Goal: Information Seeking & Learning: Find specific fact

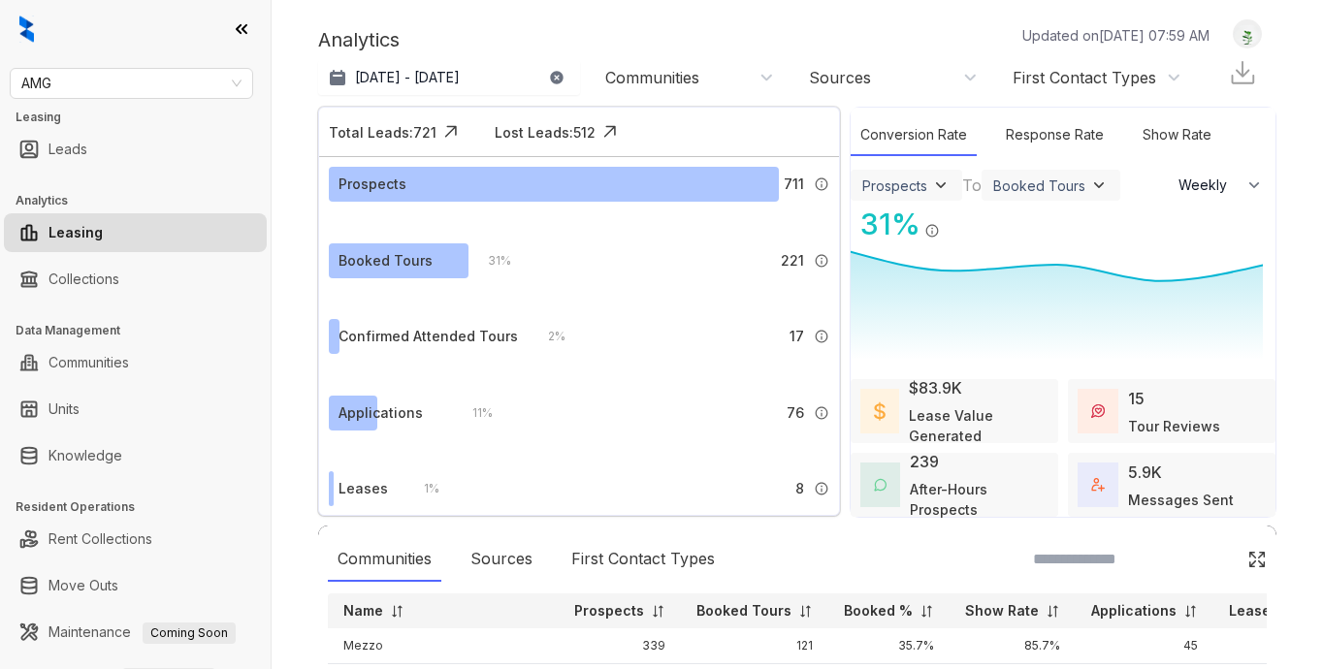
select select "******"
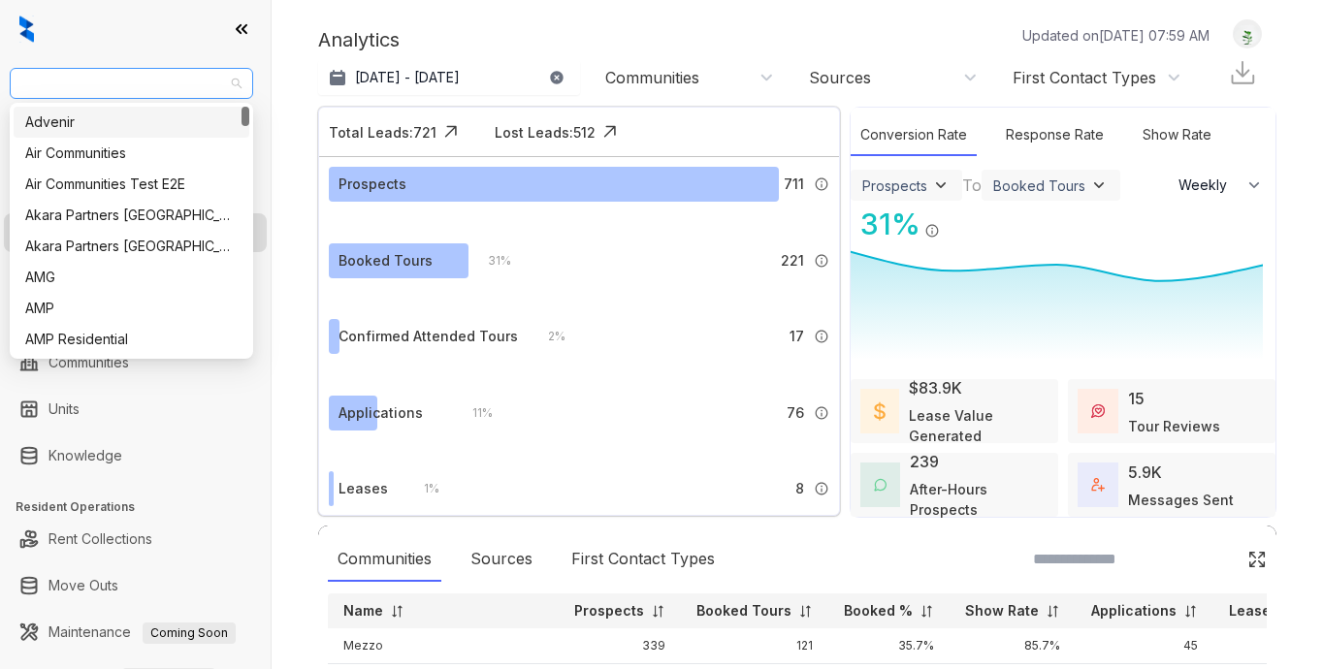
click at [113, 94] on span "AMG" at bounding box center [131, 83] width 220 height 29
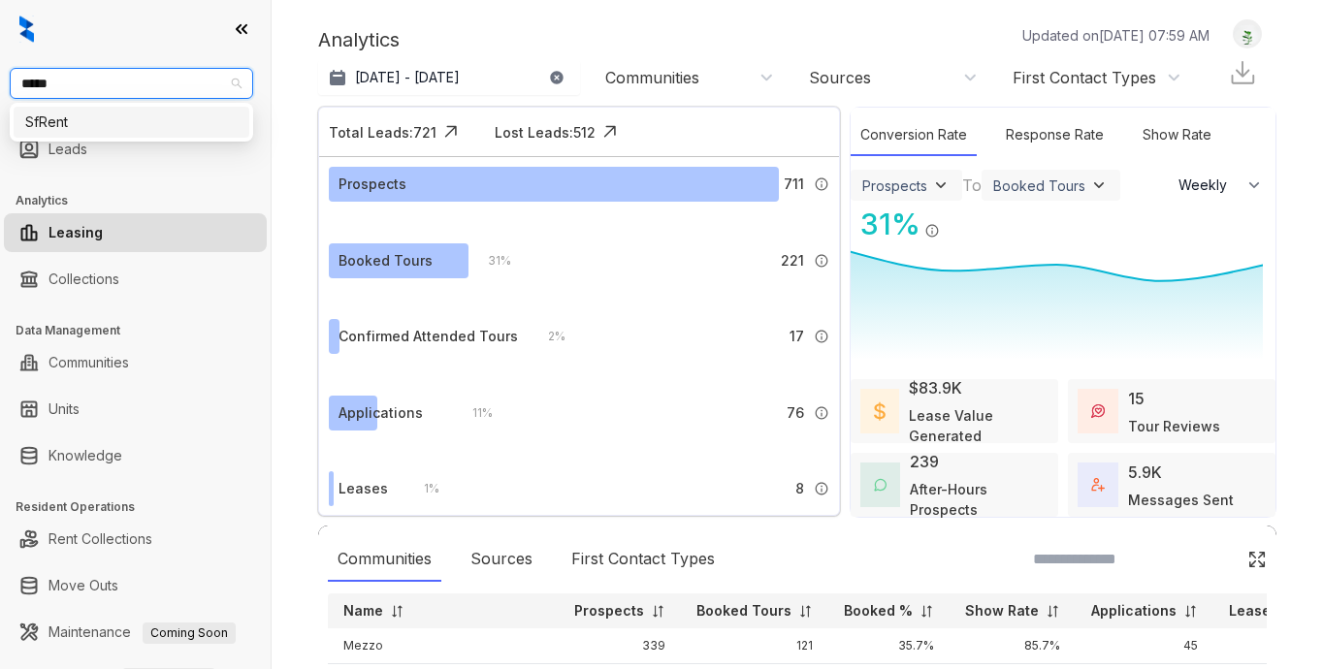
type input "******"
click at [134, 127] on div "SfRent" at bounding box center [131, 122] width 212 height 21
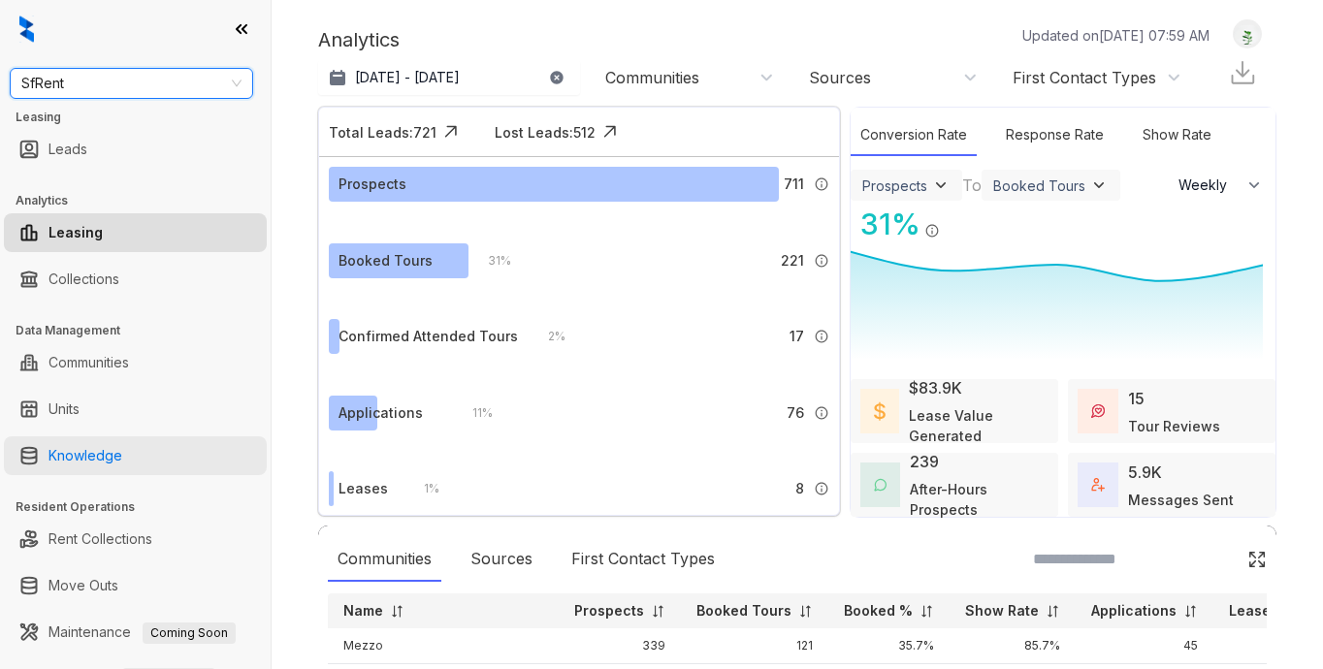
click at [96, 464] on link "Knowledge" at bounding box center [85, 455] width 74 height 39
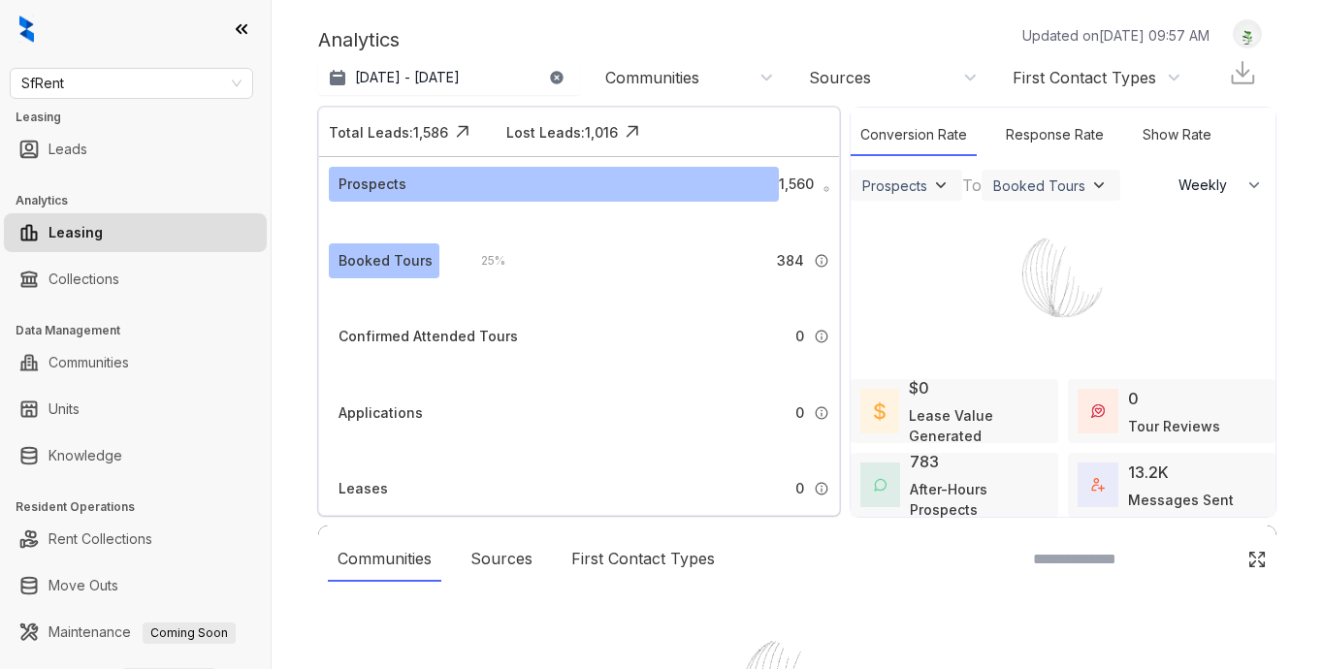
select select "******"
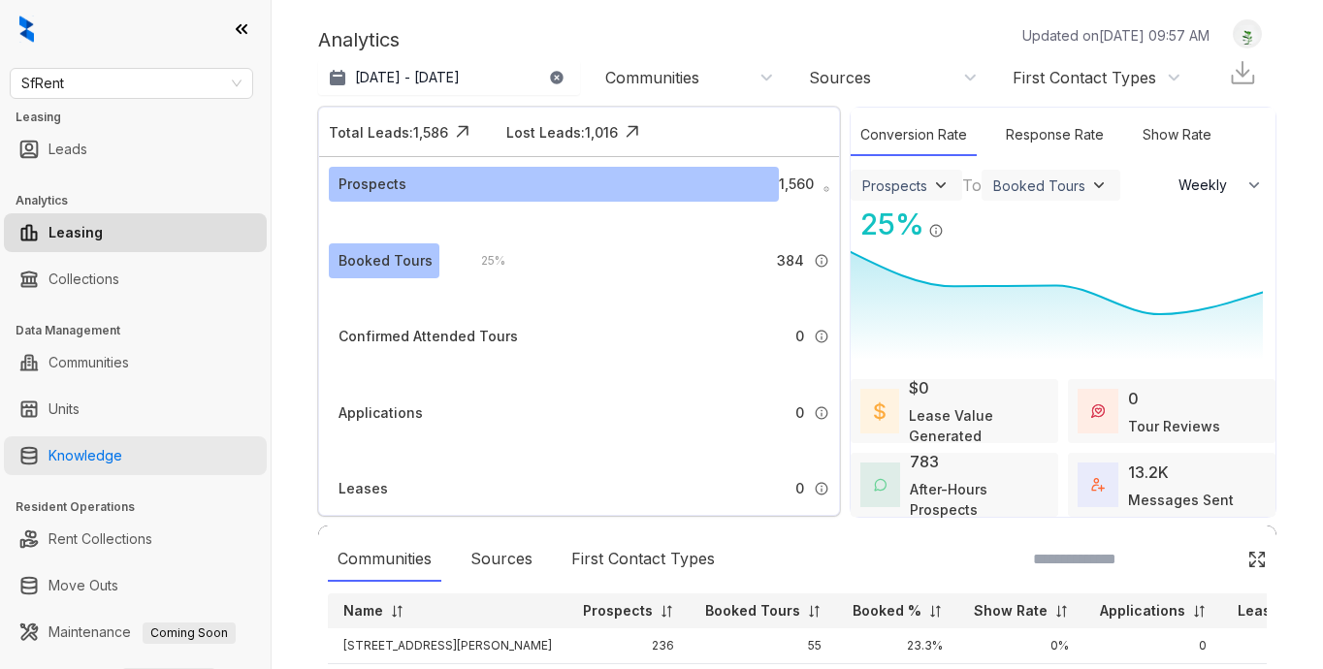
click at [84, 445] on link "Knowledge" at bounding box center [85, 455] width 74 height 39
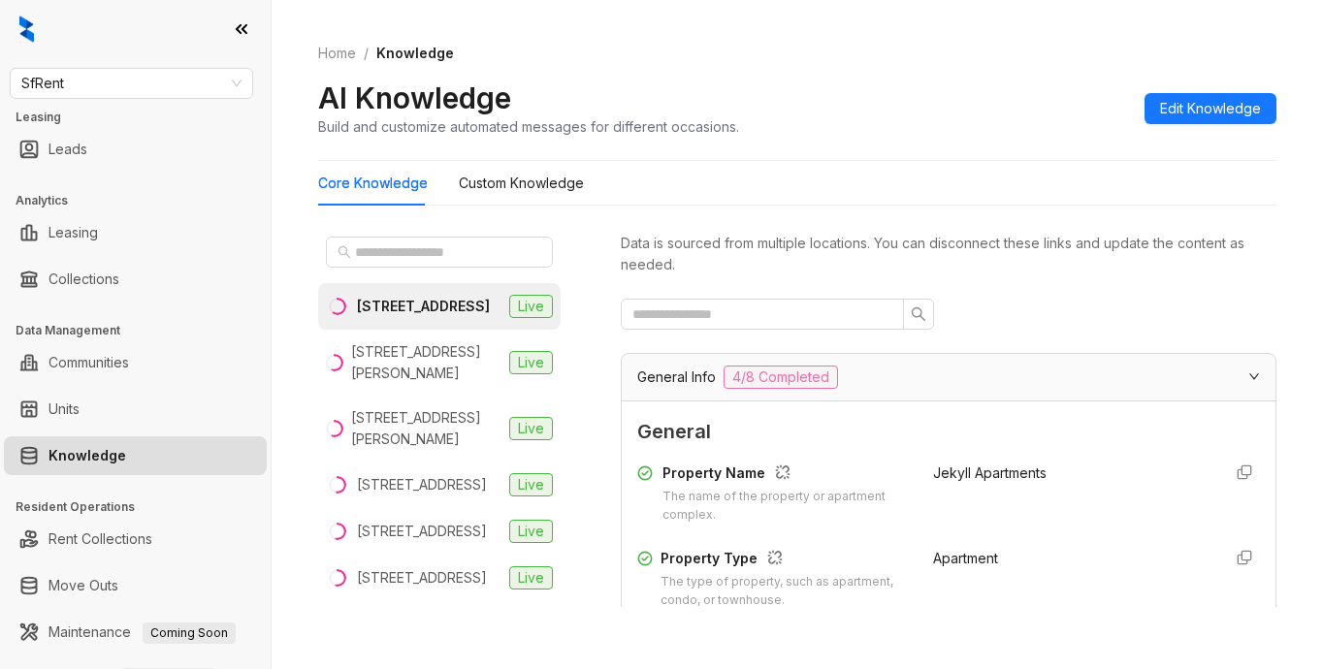
click at [374, 317] on div "138 Hyde St, San Francisco, CA" at bounding box center [423, 306] width 133 height 21
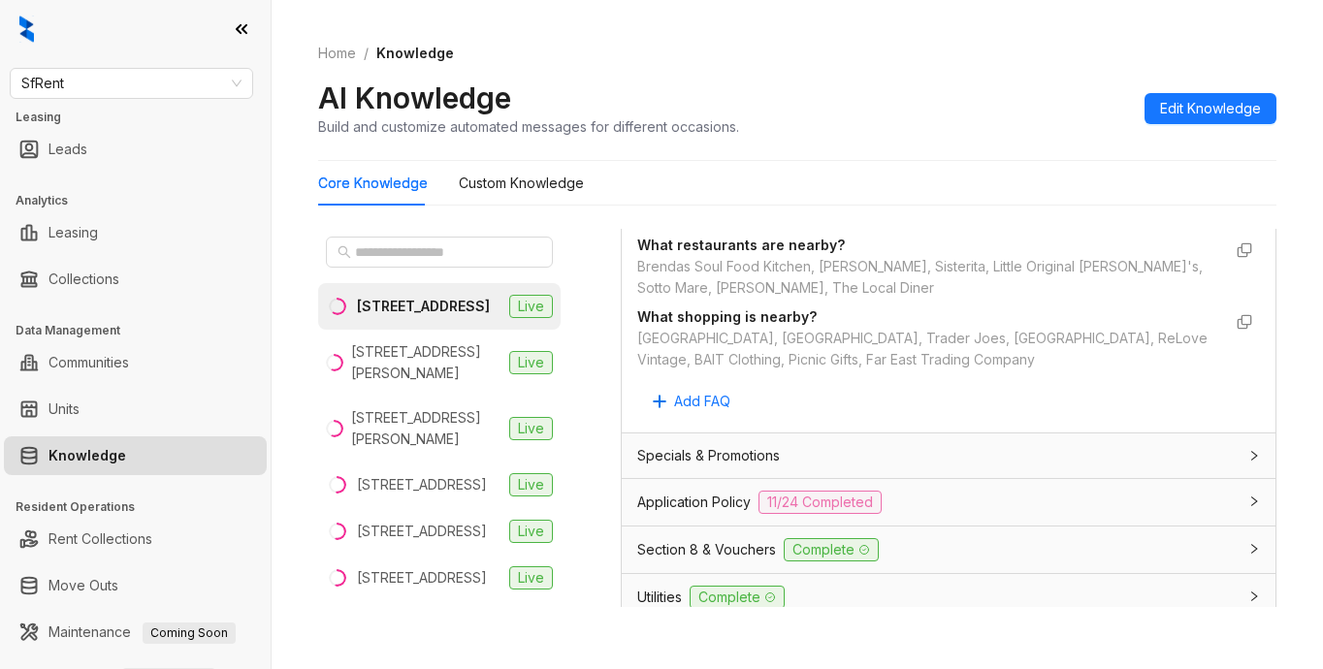
scroll to position [1745, 0]
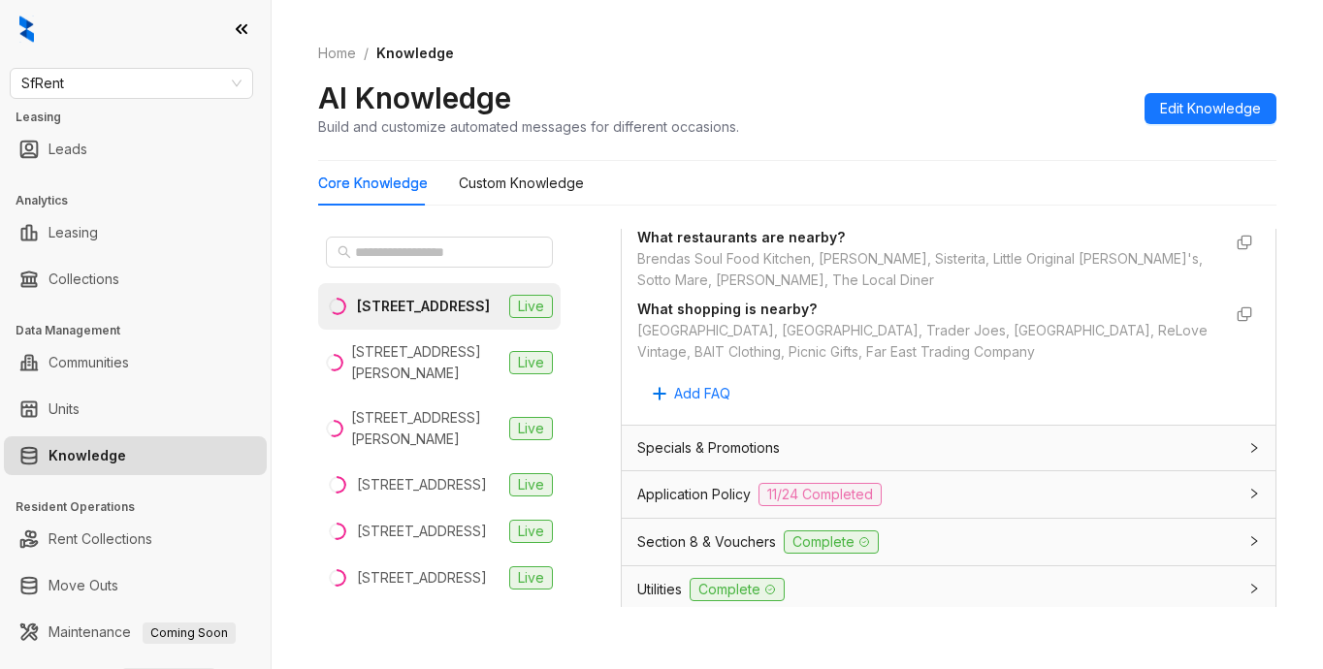
click at [720, 484] on span "Application Policy" at bounding box center [693, 494] width 113 height 21
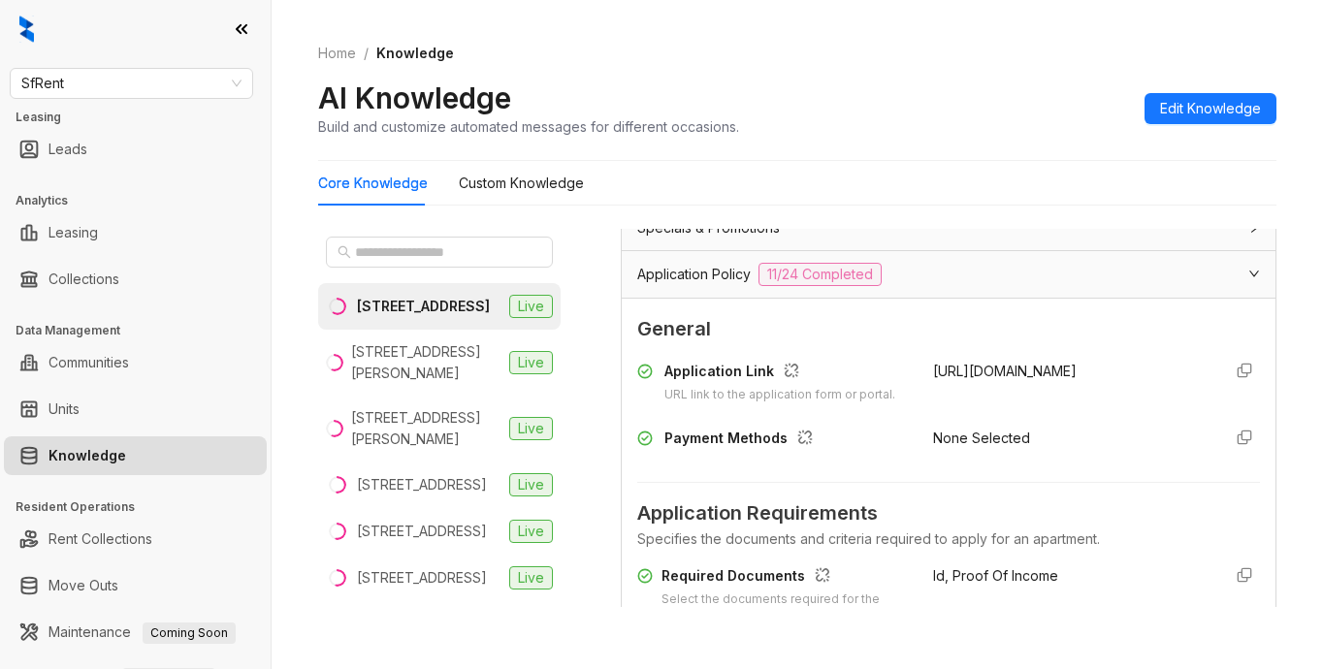
scroll to position [2036, 0]
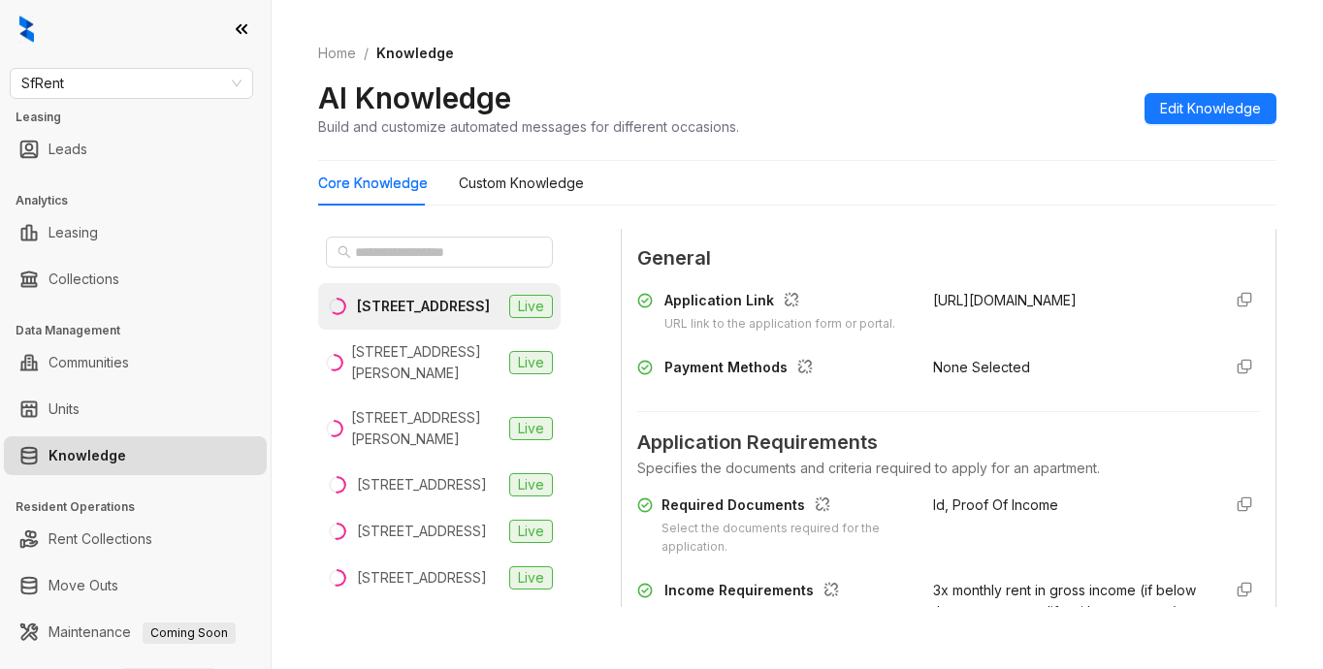
drag, startPoint x: 903, startPoint y: 278, endPoint x: 1019, endPoint y: 282, distance: 116.4
click at [1046, 290] on div "Application Link URL link to the application form or portal. https://sfrent.net/" at bounding box center [948, 312] width 623 height 44
copy span "https://sfrent.net/"
click at [170, 77] on span "SfRent" at bounding box center [131, 83] width 220 height 29
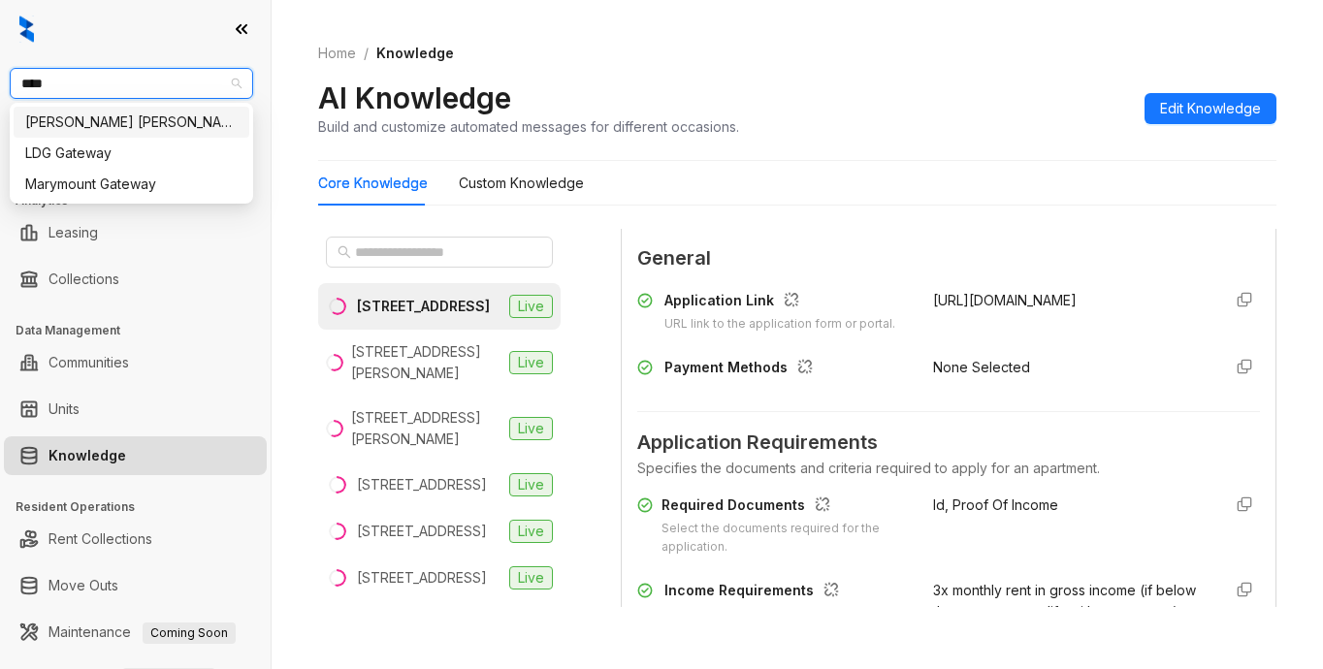
type input "*****"
click at [127, 132] on div "Gates Hudson" at bounding box center [131, 122] width 212 height 21
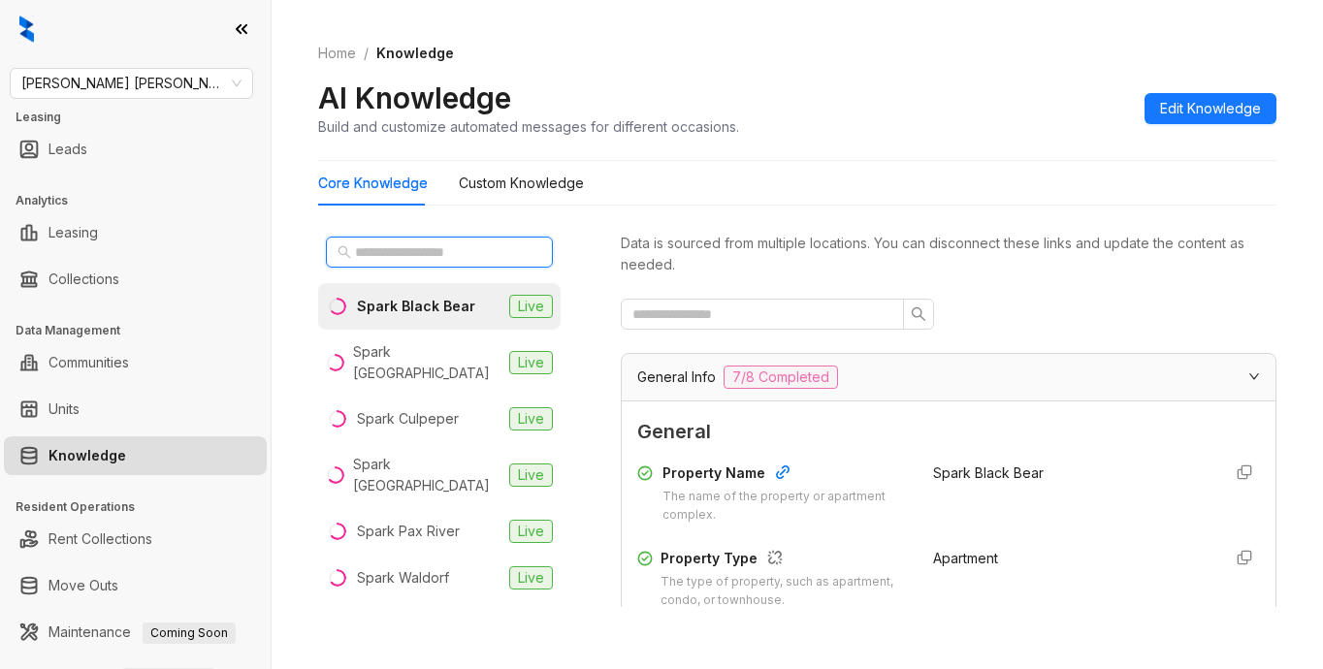
click at [401, 245] on input "text" at bounding box center [440, 251] width 171 height 21
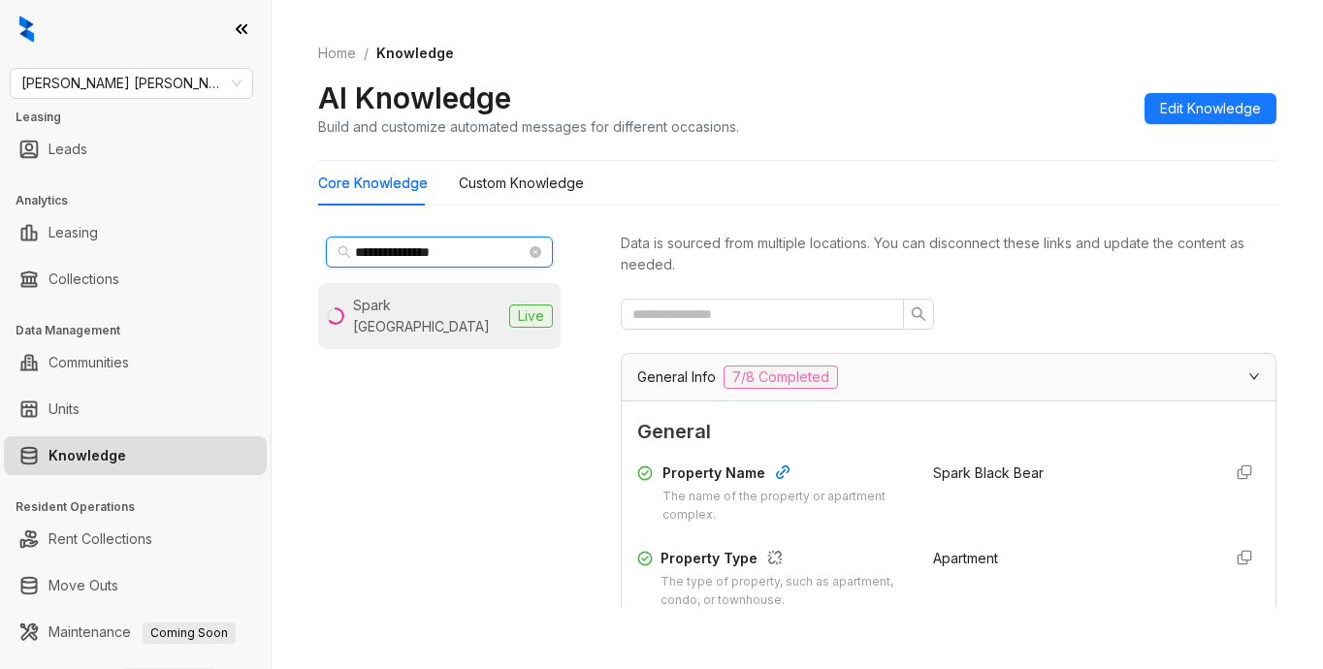
type input "**********"
click at [427, 312] on div "Spark Oxon Hill" at bounding box center [427, 316] width 148 height 43
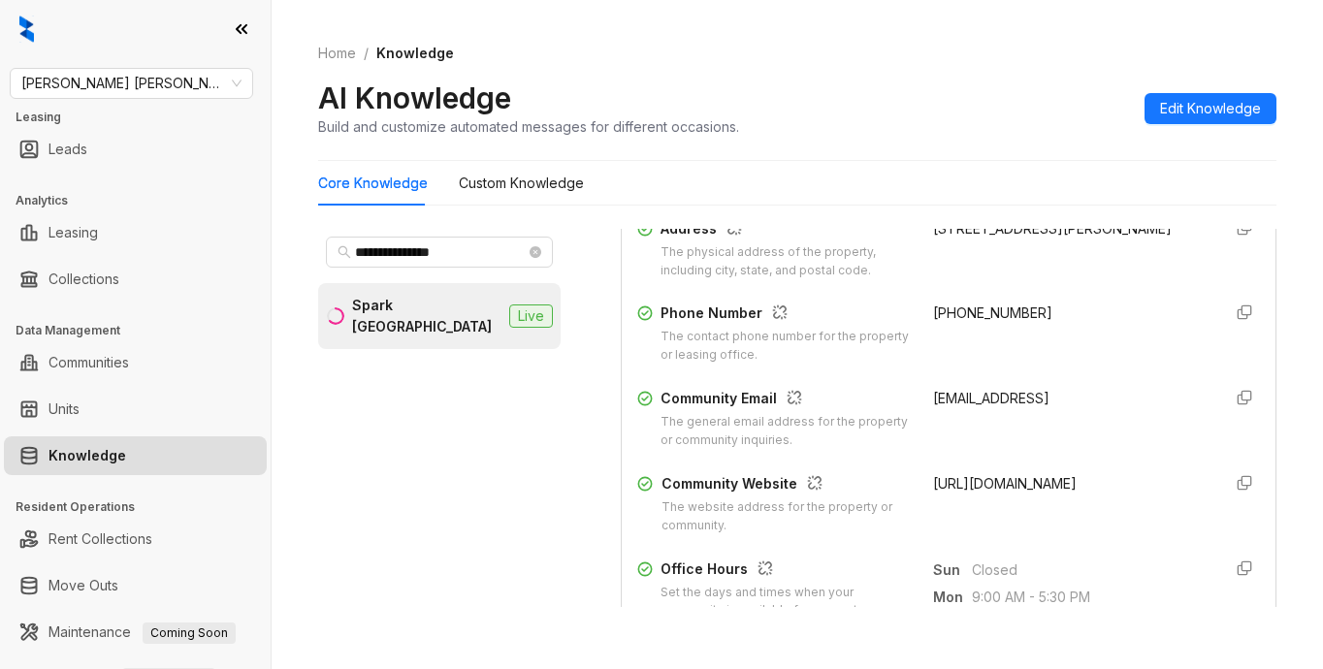
scroll to position [388, 0]
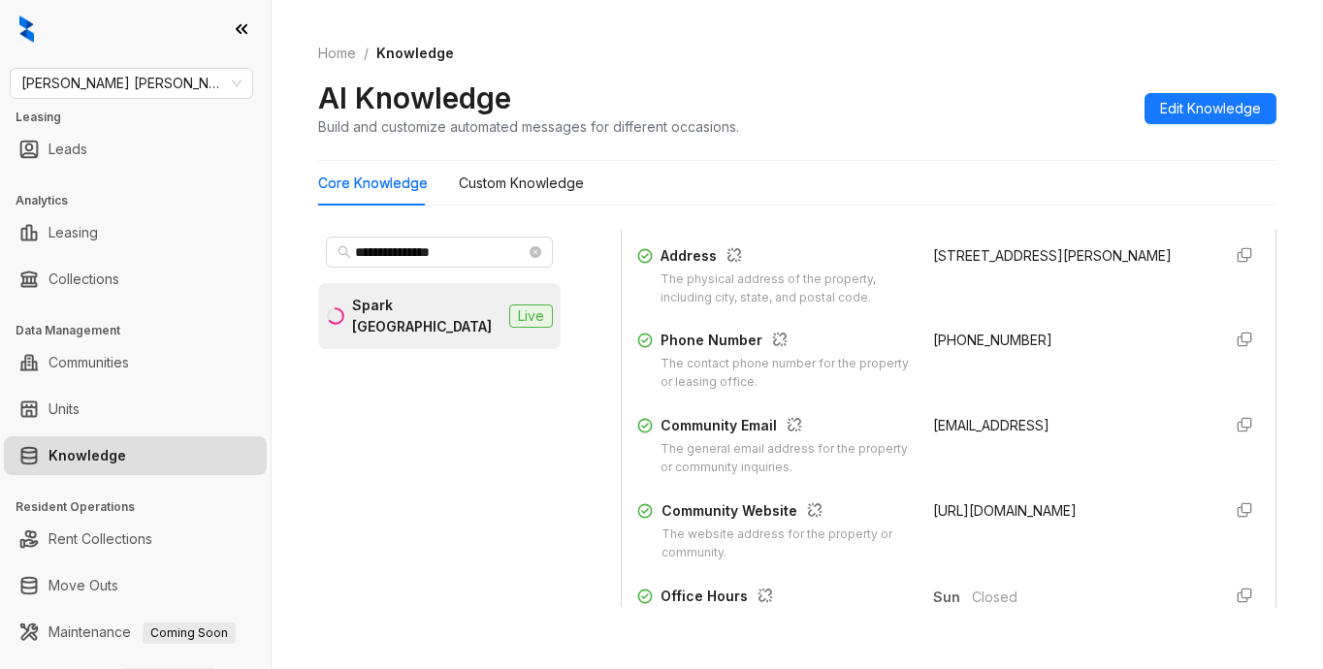
drag, startPoint x: 960, startPoint y: 508, endPoint x: 971, endPoint y: 527, distance: 21.3
click at [971, 527] on div "https://besparkliving.com/spark-oxon-hill/" at bounding box center [1069, 531] width 272 height 62
copy span "besparkliving.com/spark-oxon-hill/"
click at [1072, 112] on div "AI Knowledge Build and customize automated messages for different occasions. Ed…" at bounding box center [797, 108] width 958 height 57
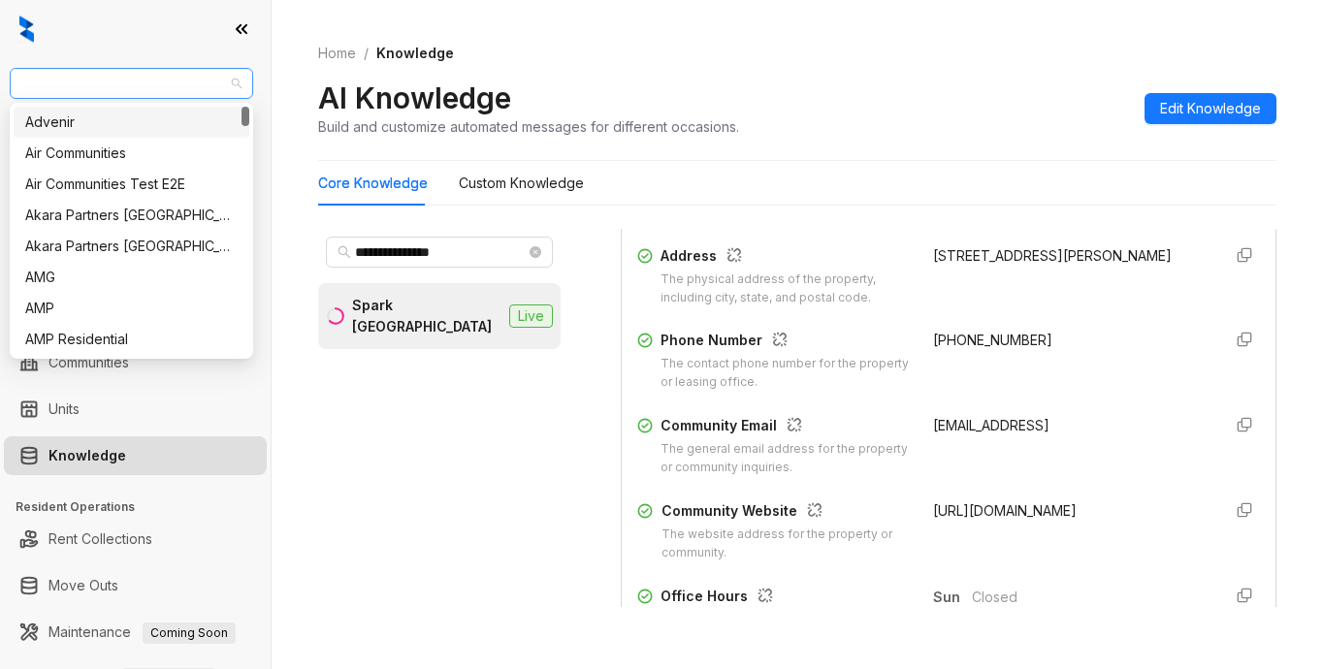
click at [122, 91] on span "Gates Hudson" at bounding box center [131, 83] width 220 height 29
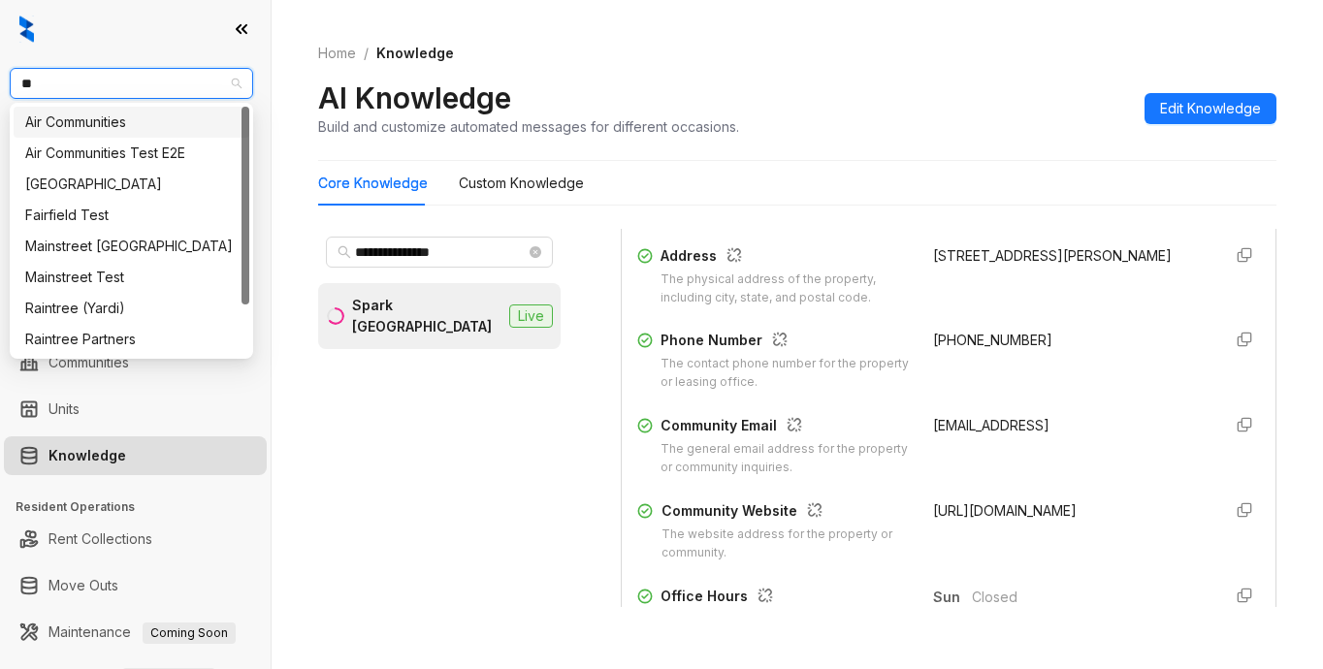
type input "***"
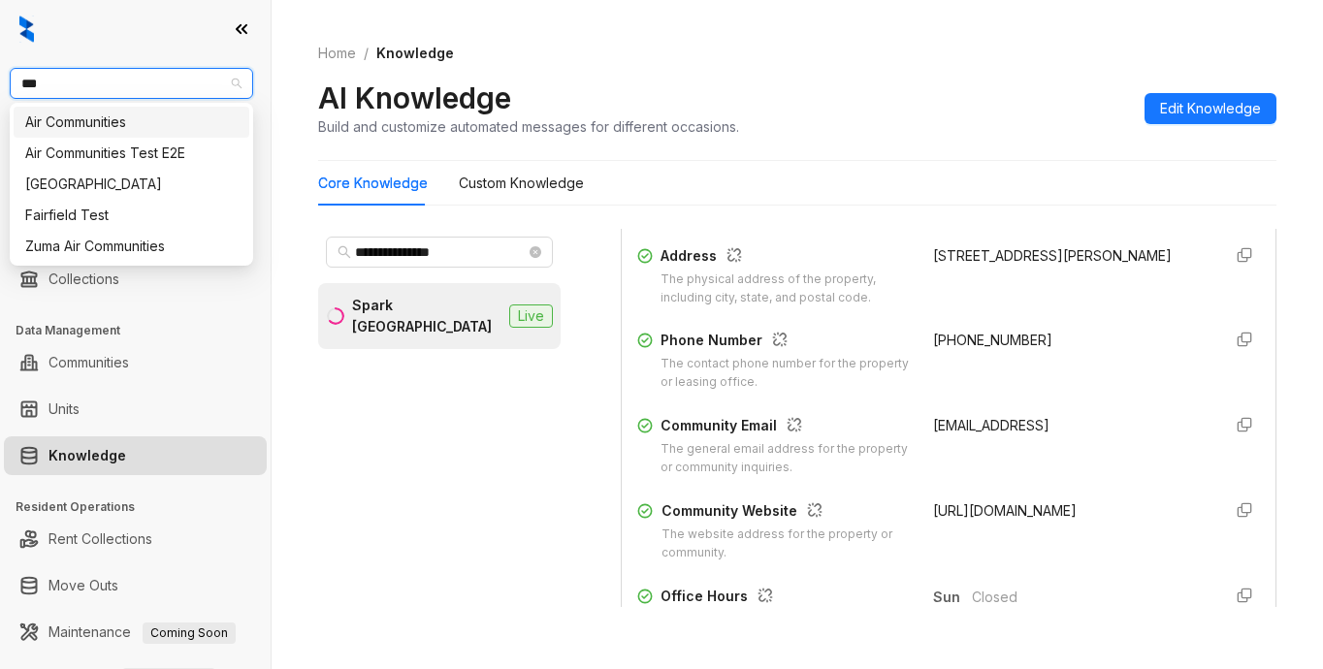
click at [126, 126] on div "Air Communities" at bounding box center [131, 122] width 212 height 21
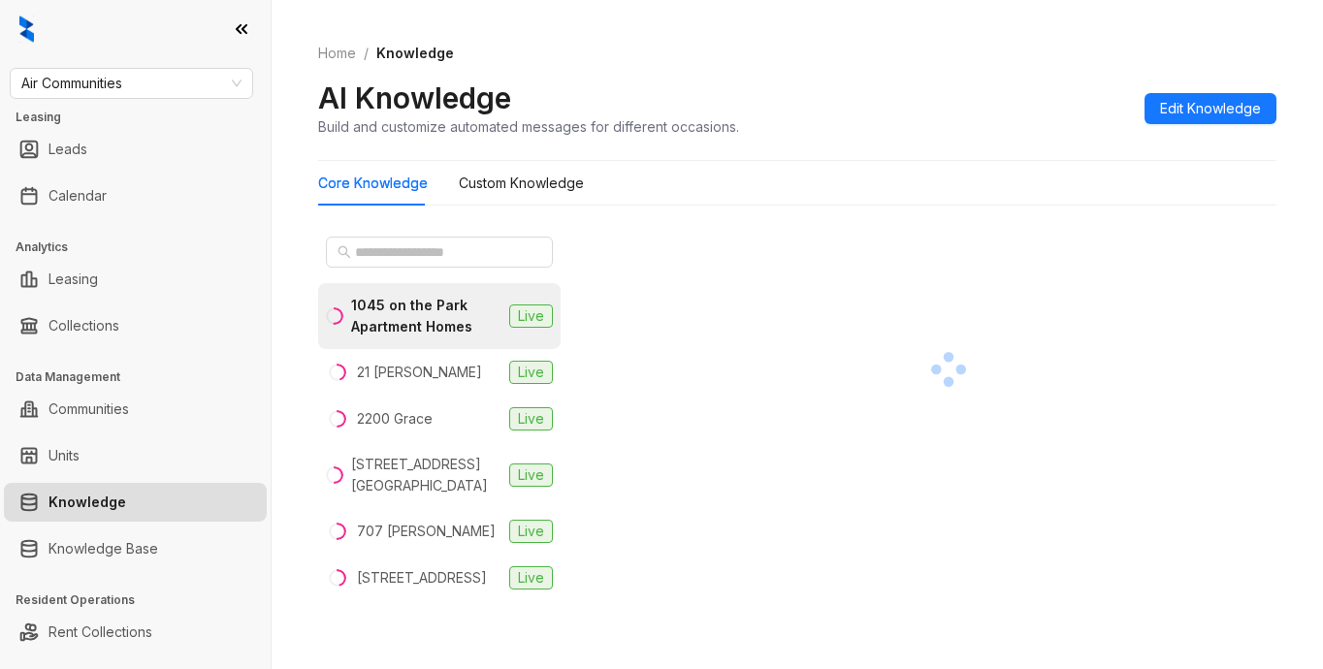
click at [1071, 87] on div "AI Knowledge Build and customize automated messages for different occasions. Ed…" at bounding box center [797, 108] width 958 height 57
click at [403, 251] on input "text" at bounding box center [440, 251] width 171 height 21
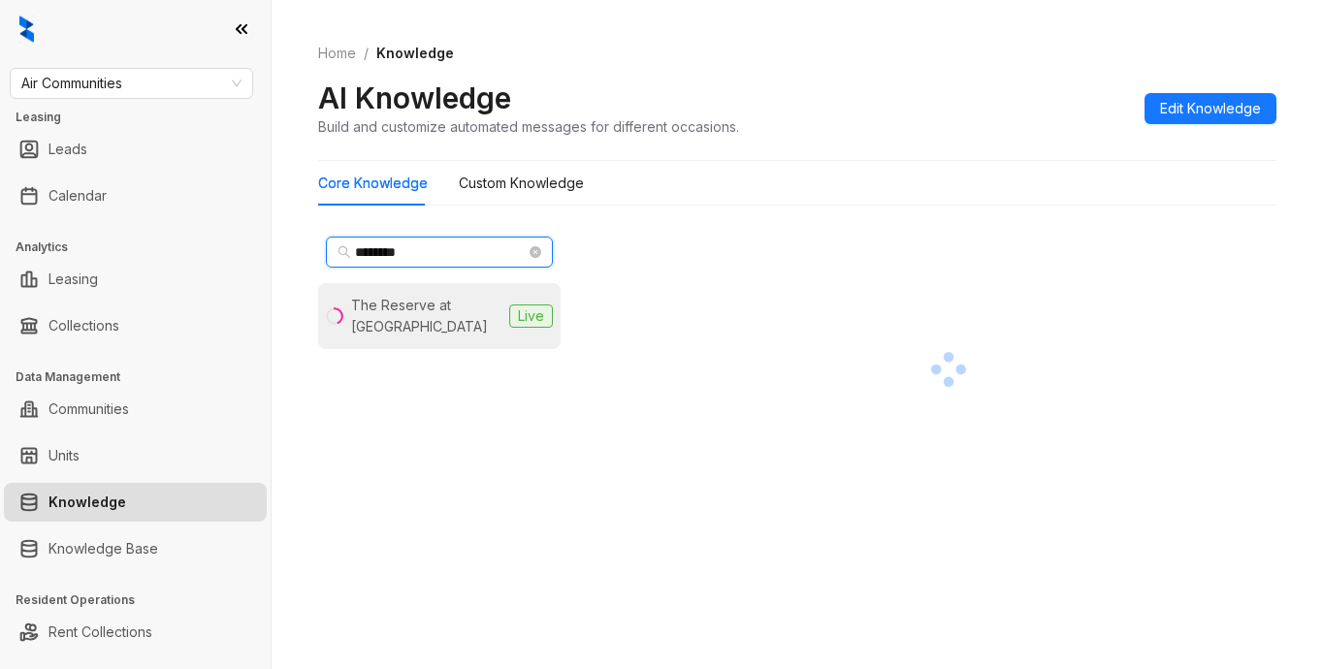
type input "********"
click at [384, 311] on div "The Reserve at [GEOGRAPHIC_DATA]" at bounding box center [426, 316] width 150 height 43
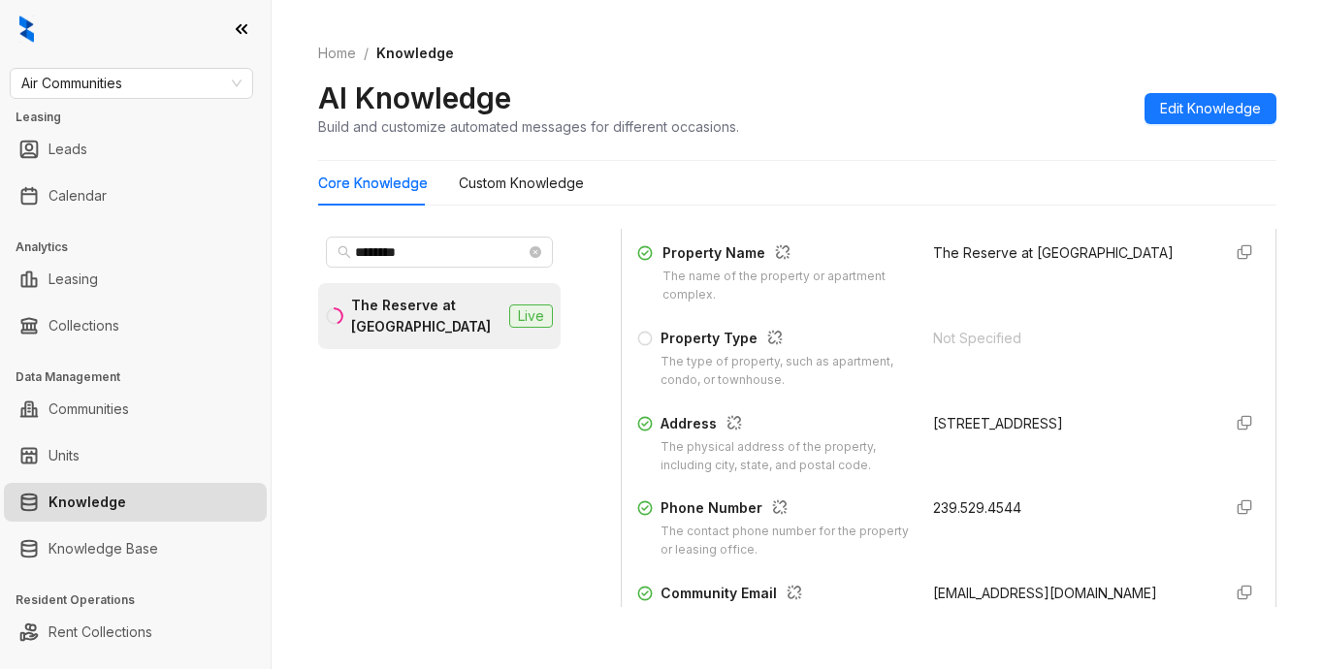
scroll to position [291, 0]
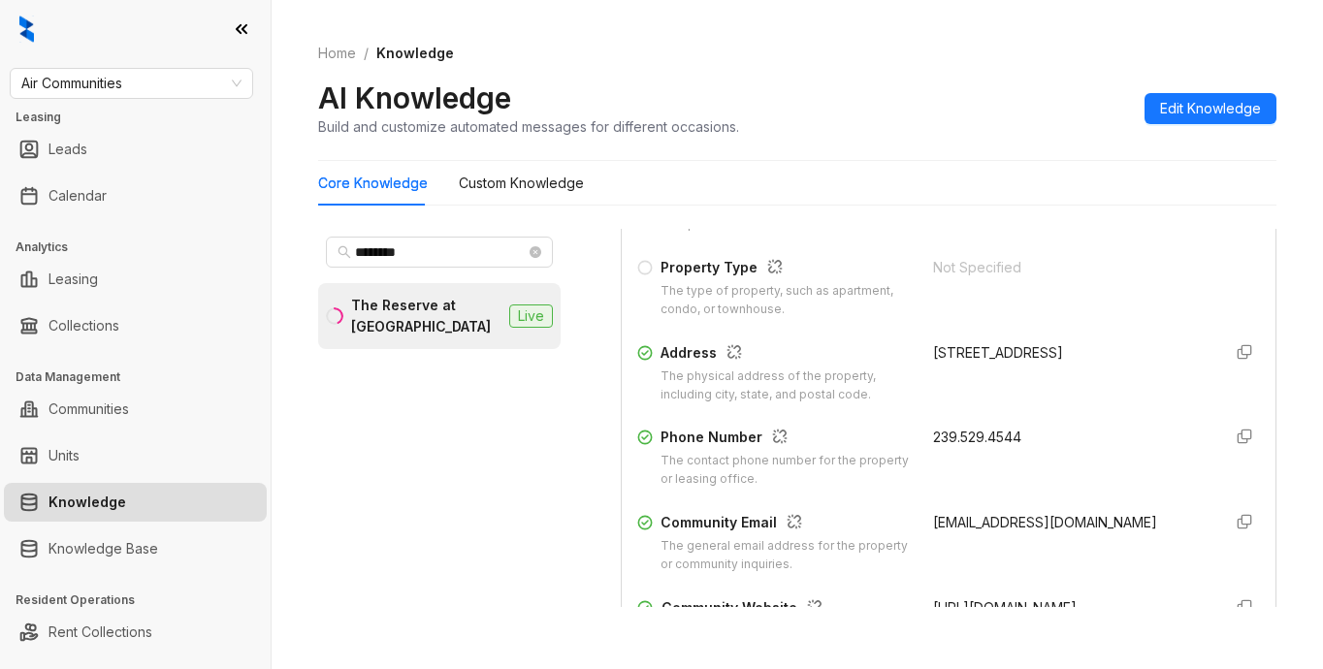
click at [975, 459] on div "239.529.4544" at bounding box center [1069, 458] width 272 height 62
drag, startPoint x: 911, startPoint y: 519, endPoint x: 1013, endPoint y: 548, distance: 106.8
click at [1013, 548] on div "reserveatcoconutpoint.043402@aircommunities.com" at bounding box center [1069, 543] width 272 height 62
copy span "reserveatcoconutpoint.043402@aircommunities.com"
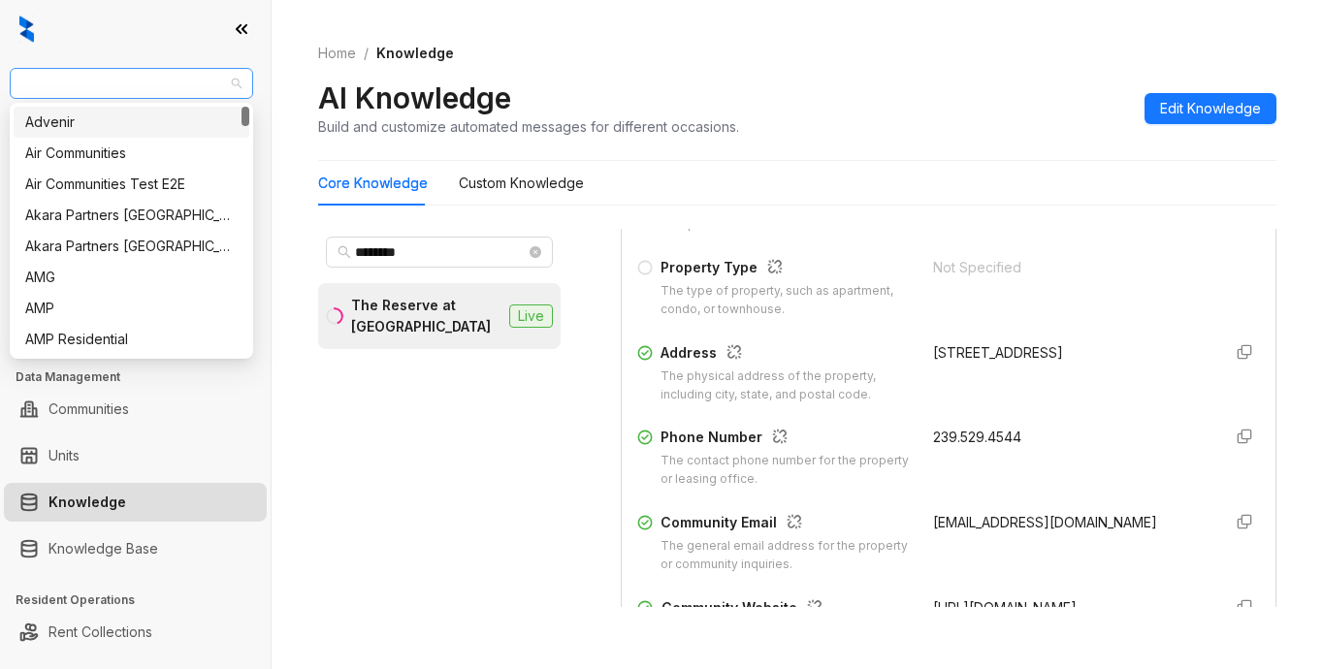
drag, startPoint x: 159, startPoint y: 80, endPoint x: 54, endPoint y: 77, distance: 104.8
click at [54, 77] on span "Air Communities" at bounding box center [131, 83] width 220 height 29
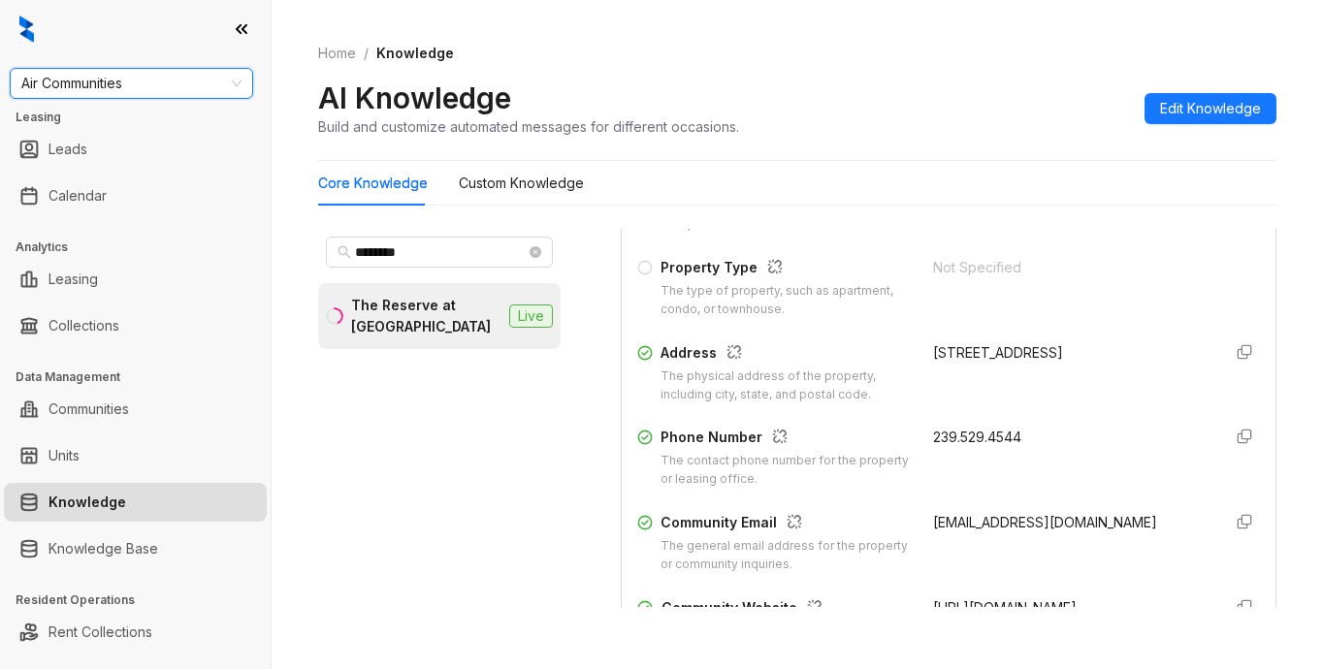
click at [57, 77] on span "Air Communities" at bounding box center [131, 83] width 220 height 29
type input "******"
click at [104, 113] on div "United Apartment Group" at bounding box center [131, 122] width 212 height 21
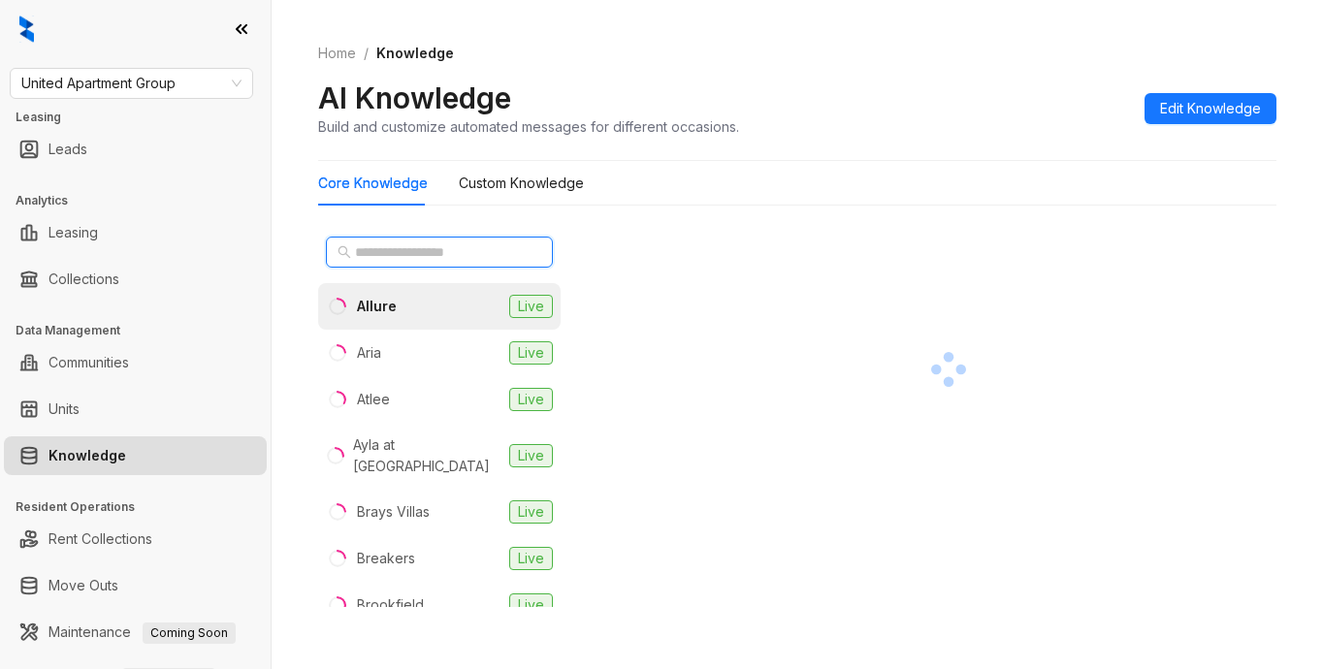
click at [454, 250] on input "text" at bounding box center [440, 251] width 171 height 21
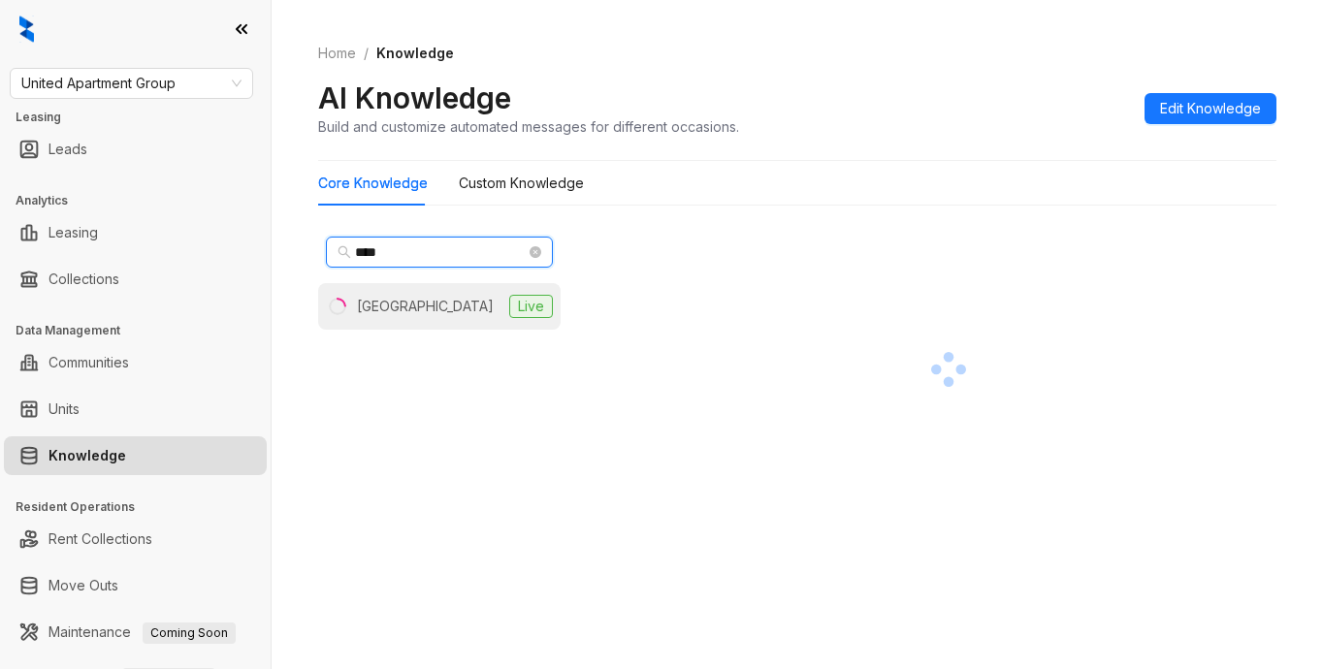
type input "****"
click at [452, 307] on div "Uptown Heights" at bounding box center [425, 306] width 137 height 21
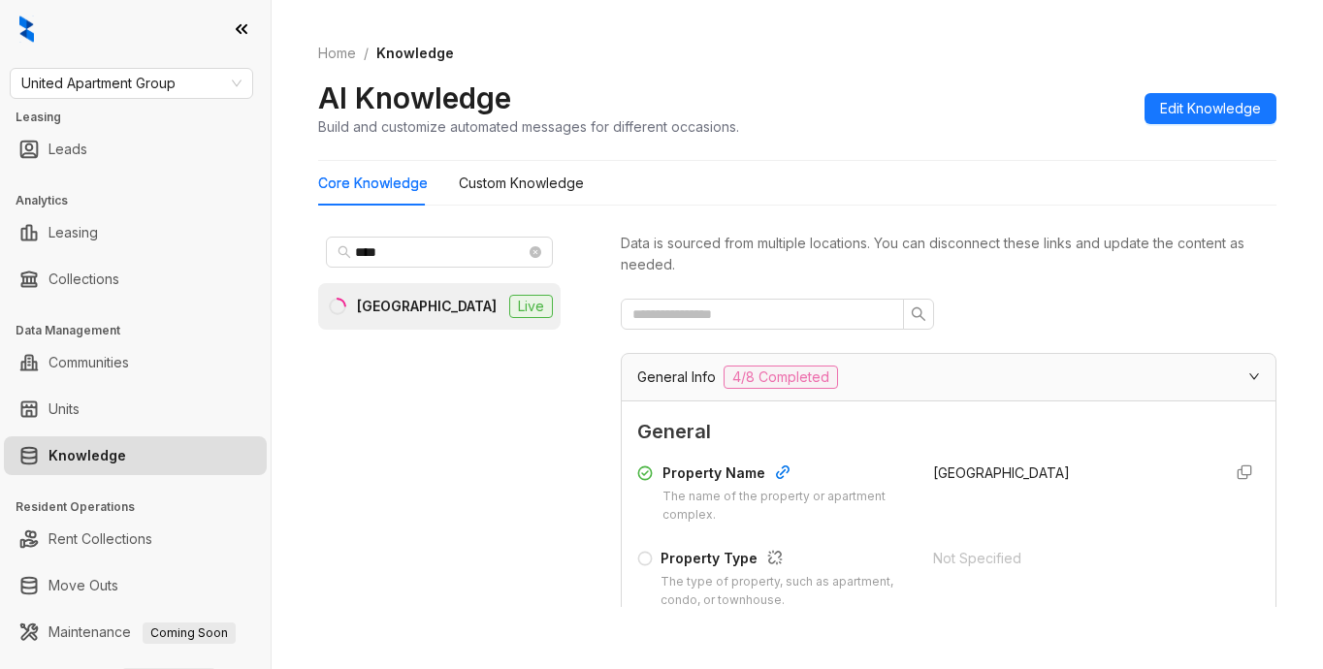
click at [1004, 315] on div at bounding box center [949, 314] width 656 height 31
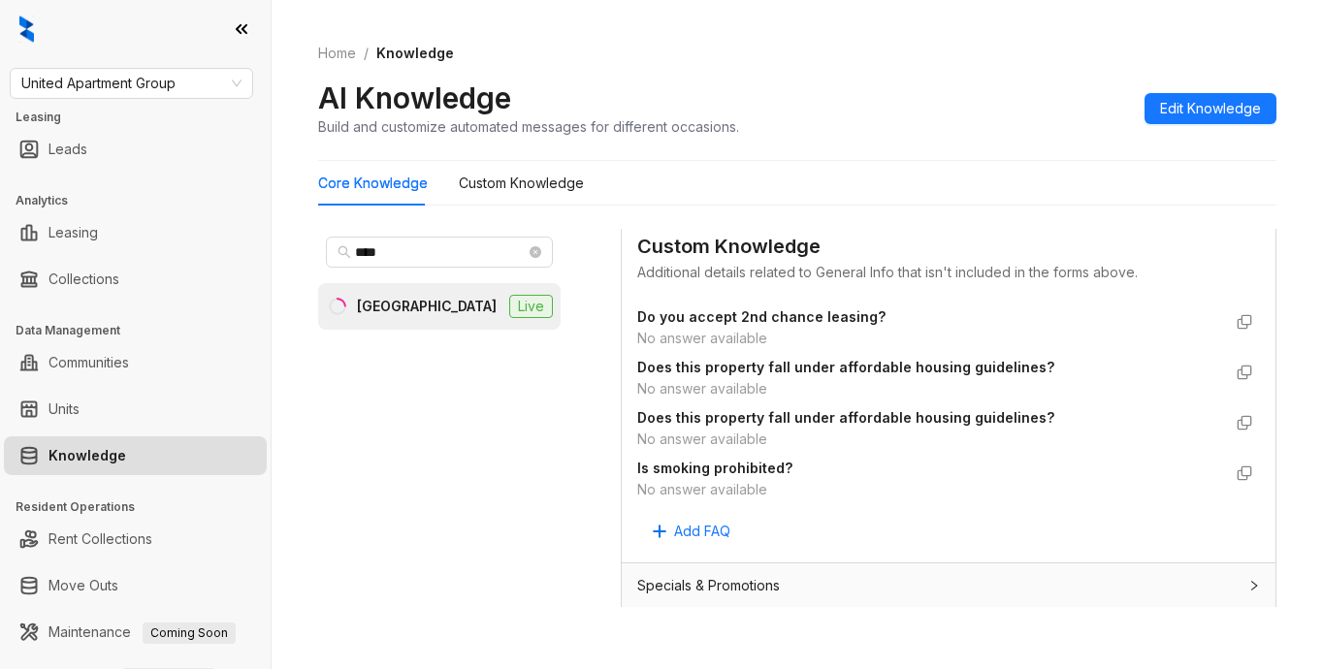
scroll to position [1358, 0]
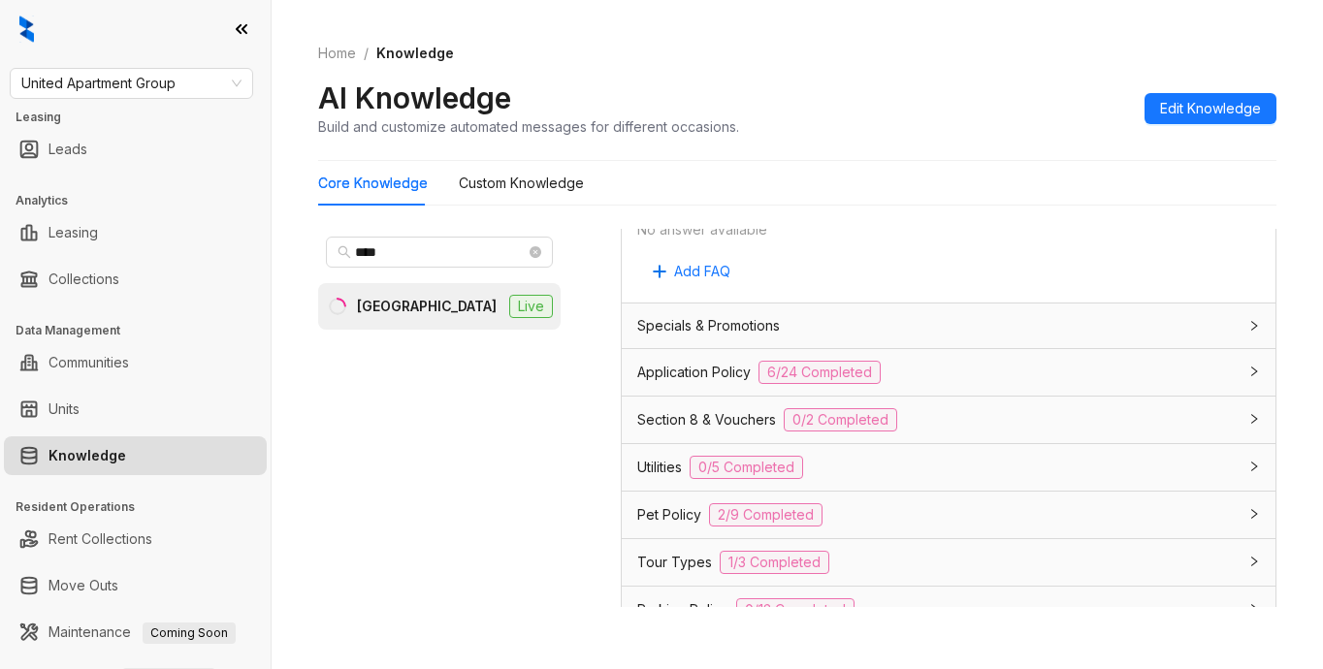
click at [674, 368] on span "Application Policy" at bounding box center [693, 372] width 113 height 21
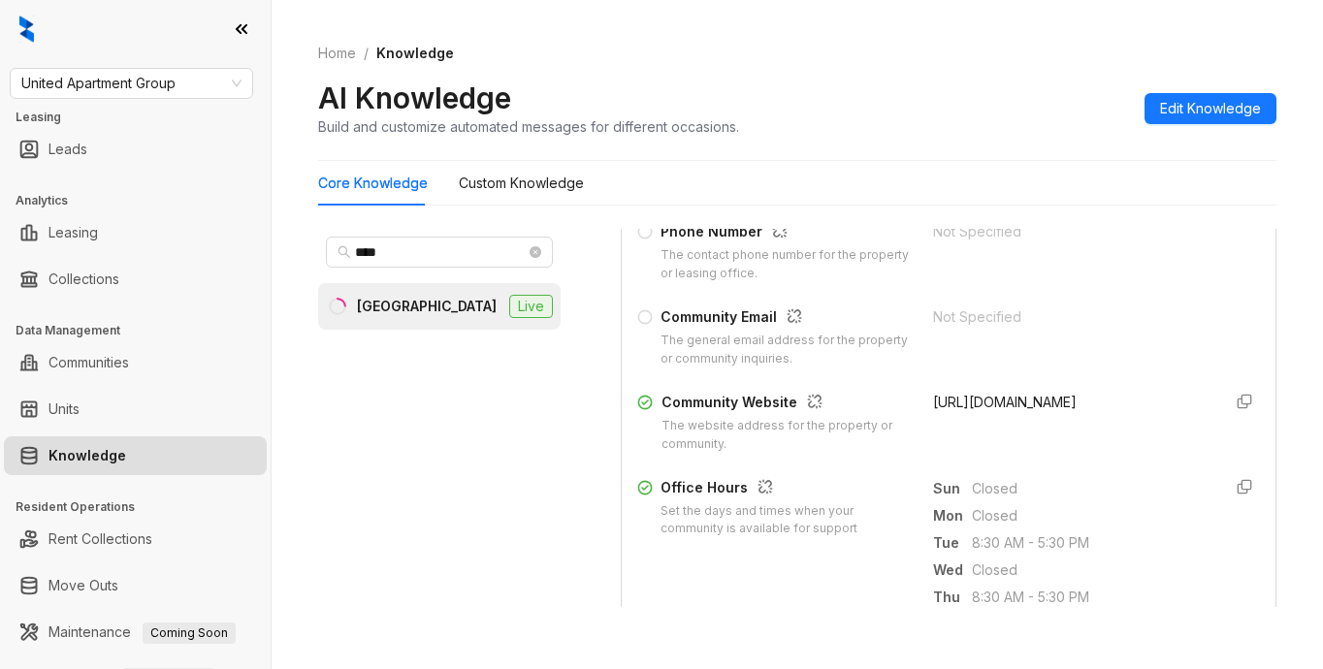
scroll to position [485, 0]
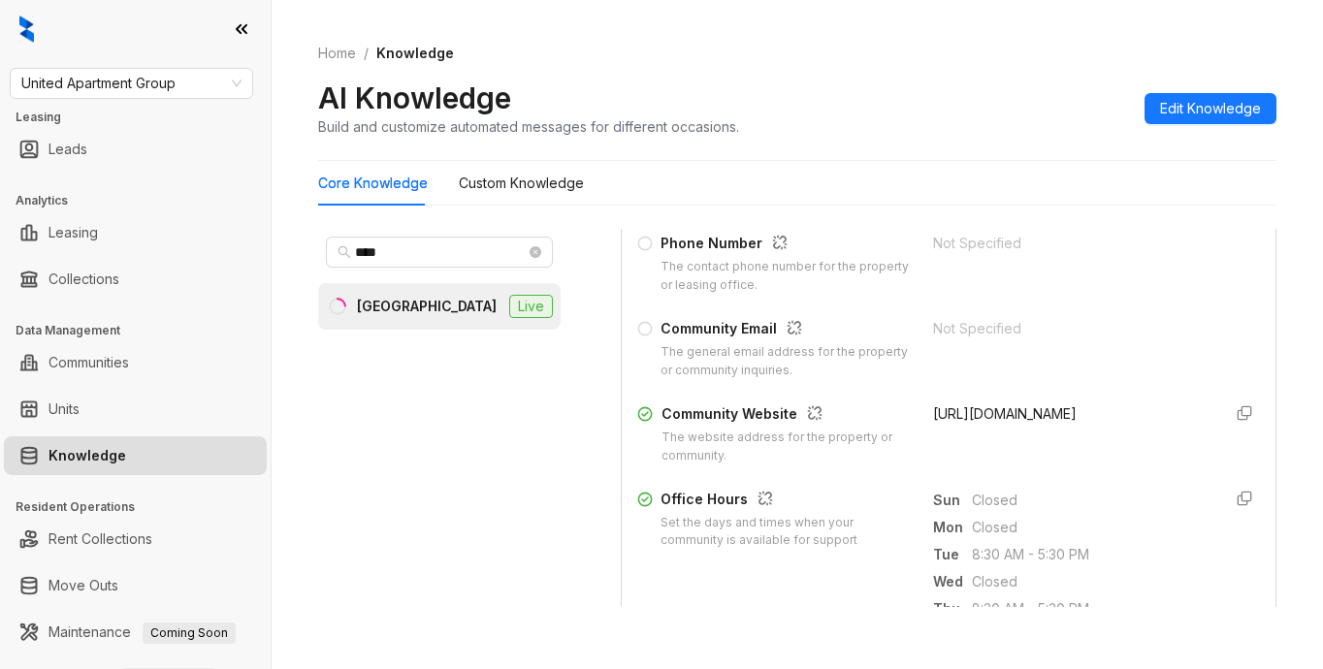
drag, startPoint x: 907, startPoint y: 411, endPoint x: 1122, endPoint y: 425, distance: 215.7
click at [1130, 424] on div "Community Website The website address for the property or community. https://ww…" at bounding box center [948, 434] width 623 height 62
copy span "https://www.uptownheights.com/"
click at [668, 619] on div "Data is sourced from multiple locations. You can disconnect these links and upd…" at bounding box center [949, 426] width 656 height 395
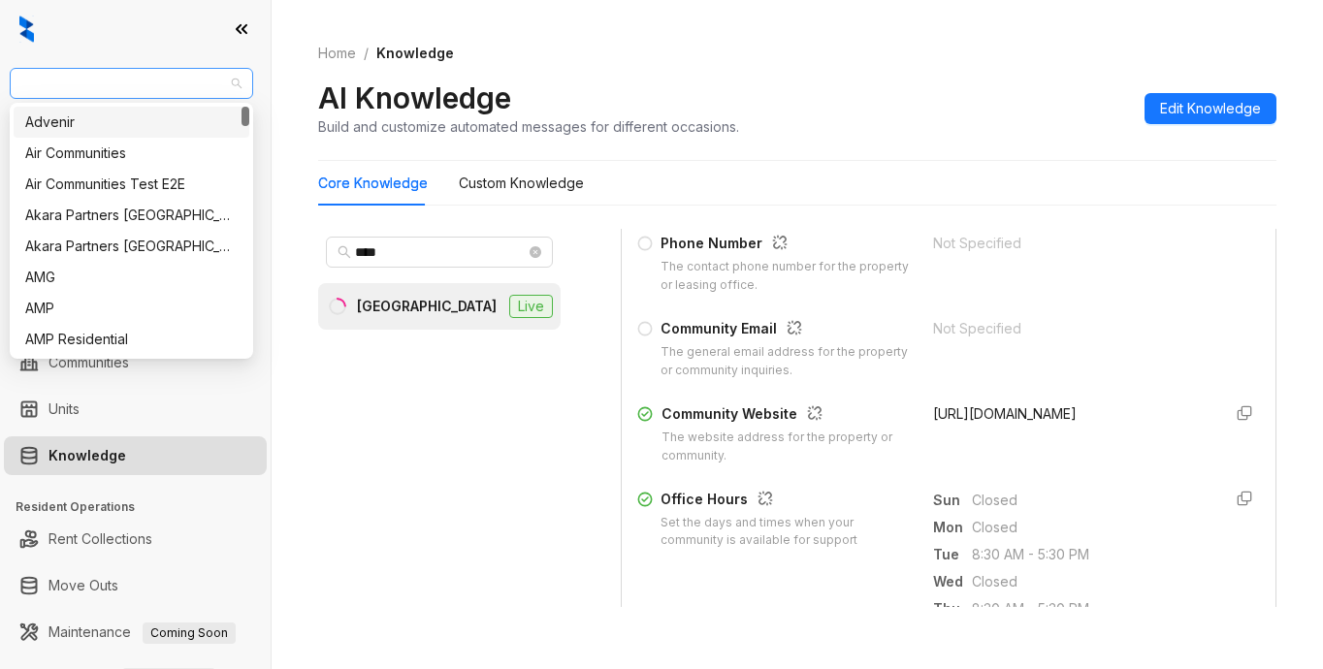
click at [187, 92] on span "United Apartment Group" at bounding box center [131, 83] width 220 height 29
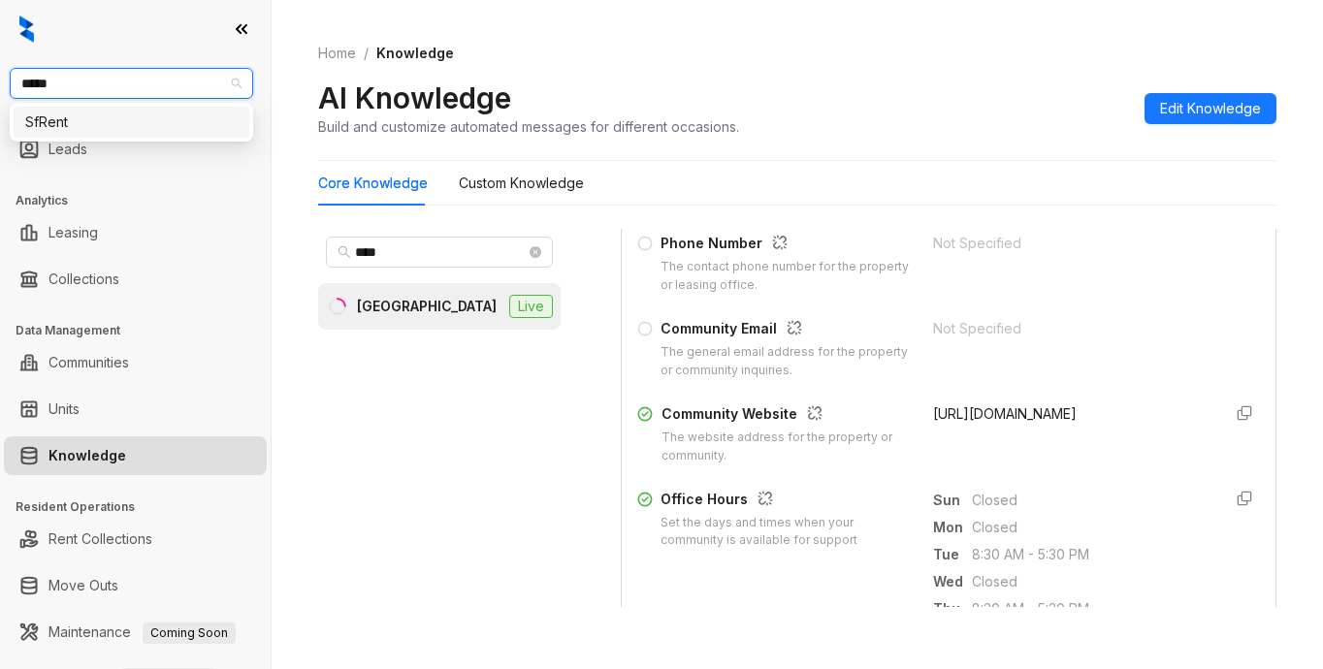
type input "******"
click at [57, 117] on div "SfRent" at bounding box center [131, 122] width 212 height 21
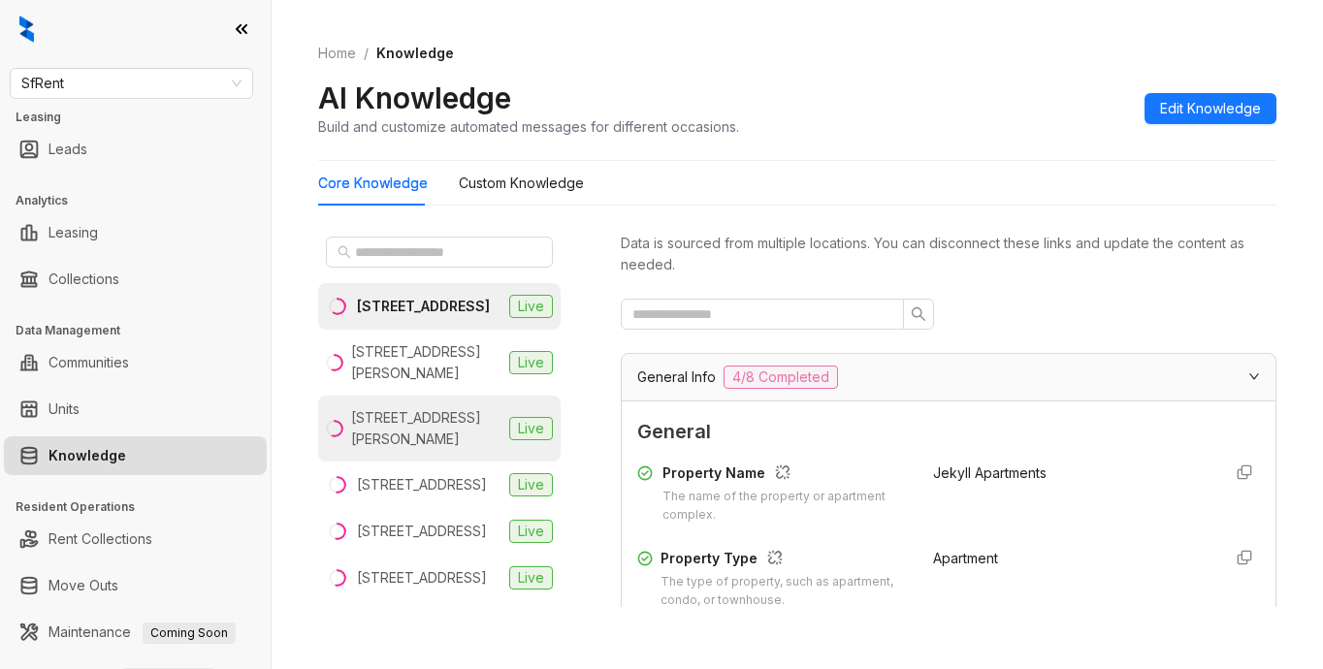
click at [429, 450] on div "[STREET_ADDRESS][PERSON_NAME]" at bounding box center [426, 428] width 150 height 43
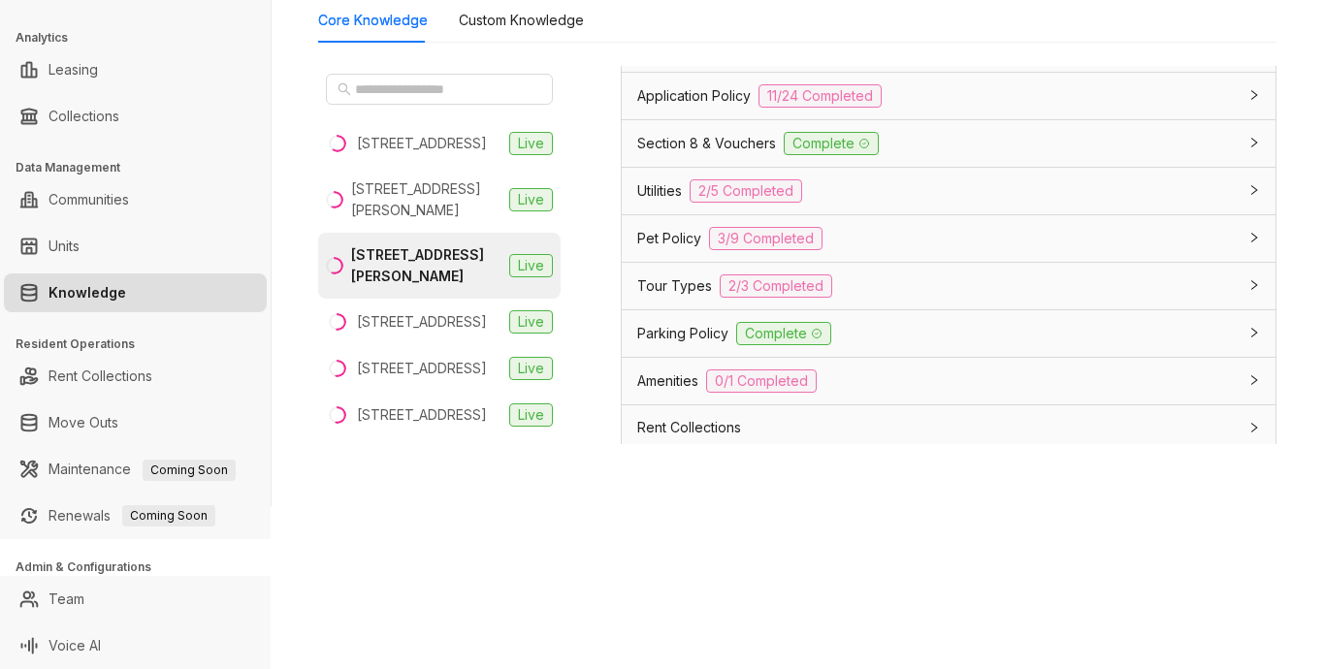
scroll to position [1455, 0]
click at [652, 139] on span "Section 8 & Vouchers" at bounding box center [706, 140] width 139 height 21
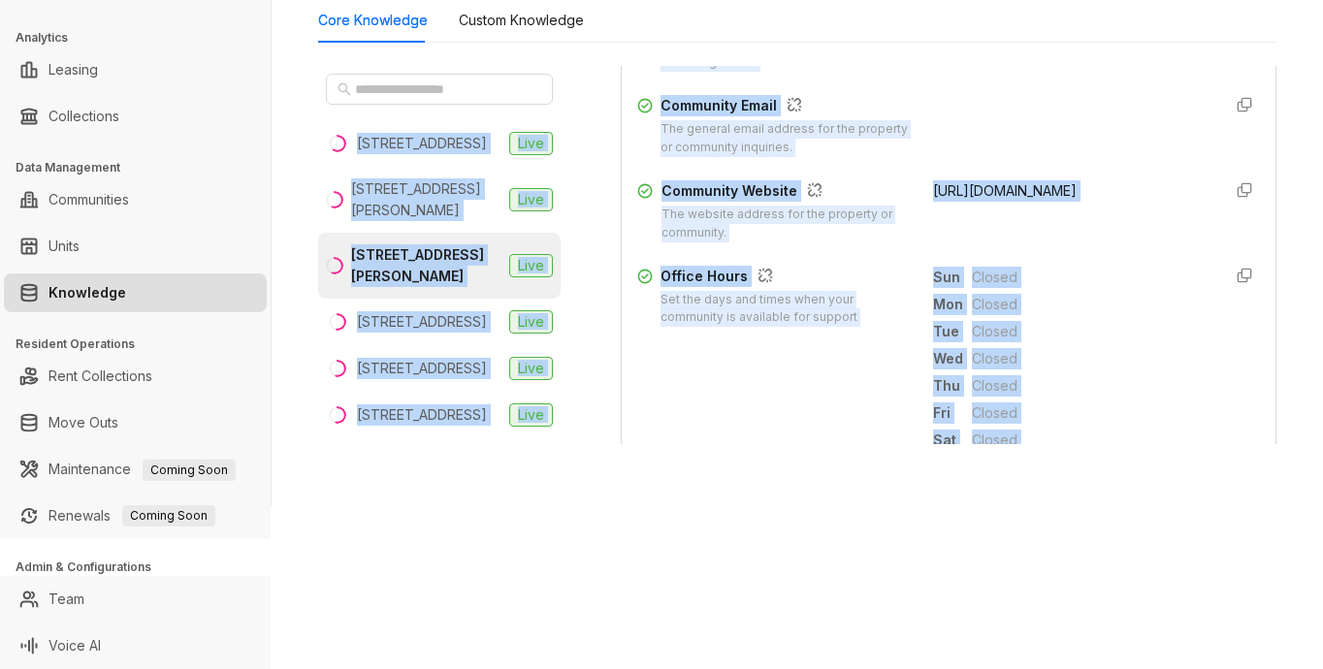
scroll to position [0, 0]
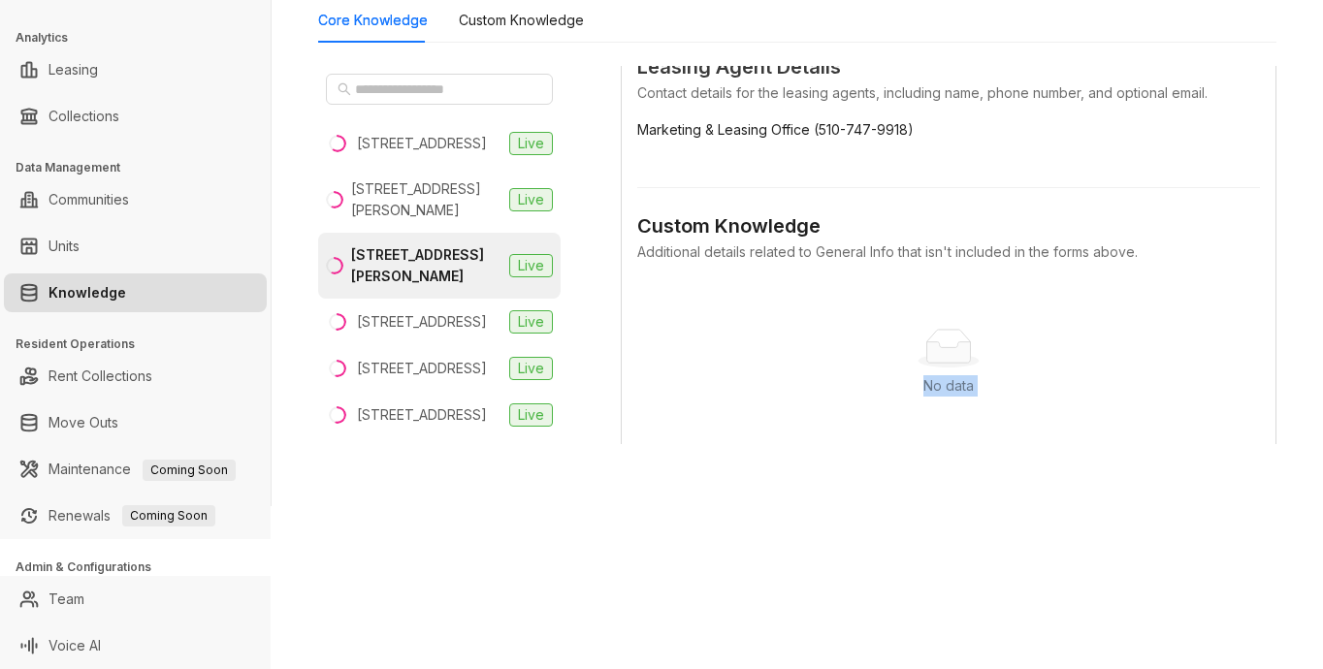
drag, startPoint x: 908, startPoint y: 247, endPoint x: 1082, endPoint y: 377, distance: 217.6
click at [1078, 449] on div "Data is sourced from multiple locations. You can disconnect these links and upd…" at bounding box center [949, 263] width 656 height 395
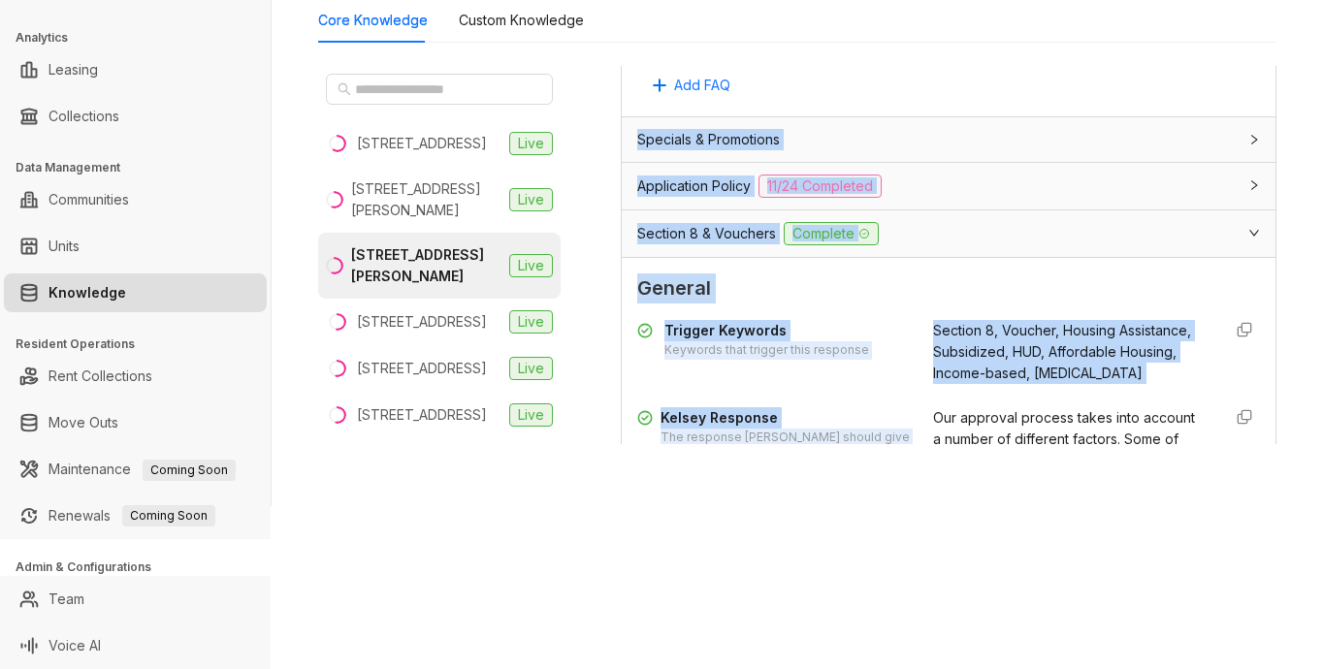
scroll to position [1478, 0]
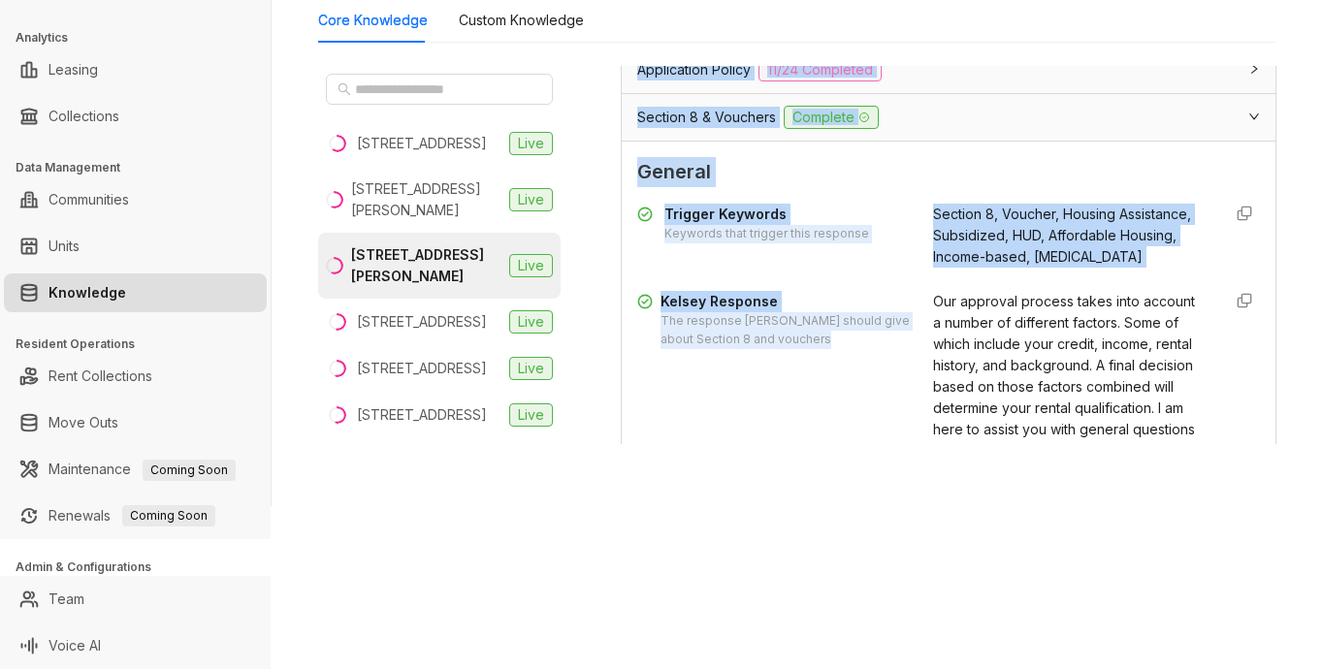
click at [1027, 297] on div "Trigger Keywords Keywords that trigger this response Section 8, Voucher, Housin…" at bounding box center [948, 386] width 623 height 380
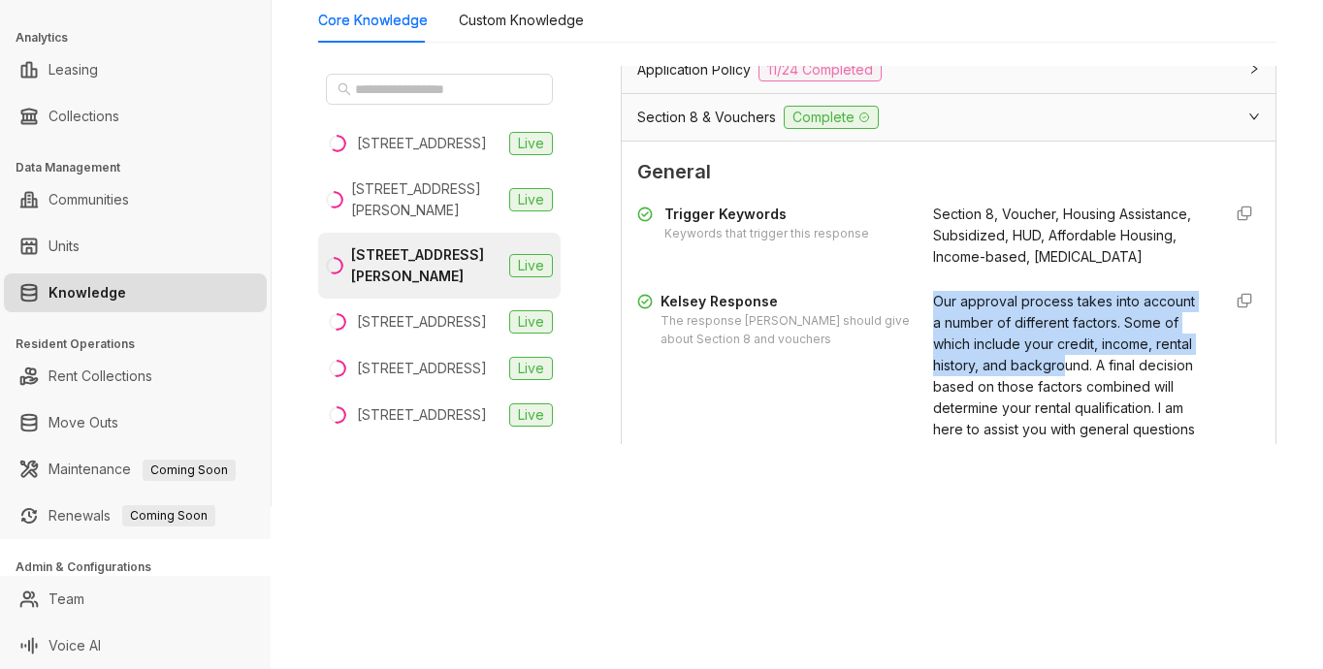
drag, startPoint x: 904, startPoint y: 322, endPoint x: 962, endPoint y: 401, distance: 98.5
click at [962, 401] on div "[PERSON_NAME] Response The response [PERSON_NAME] should give about Section 8 a…" at bounding box center [948, 429] width 623 height 277
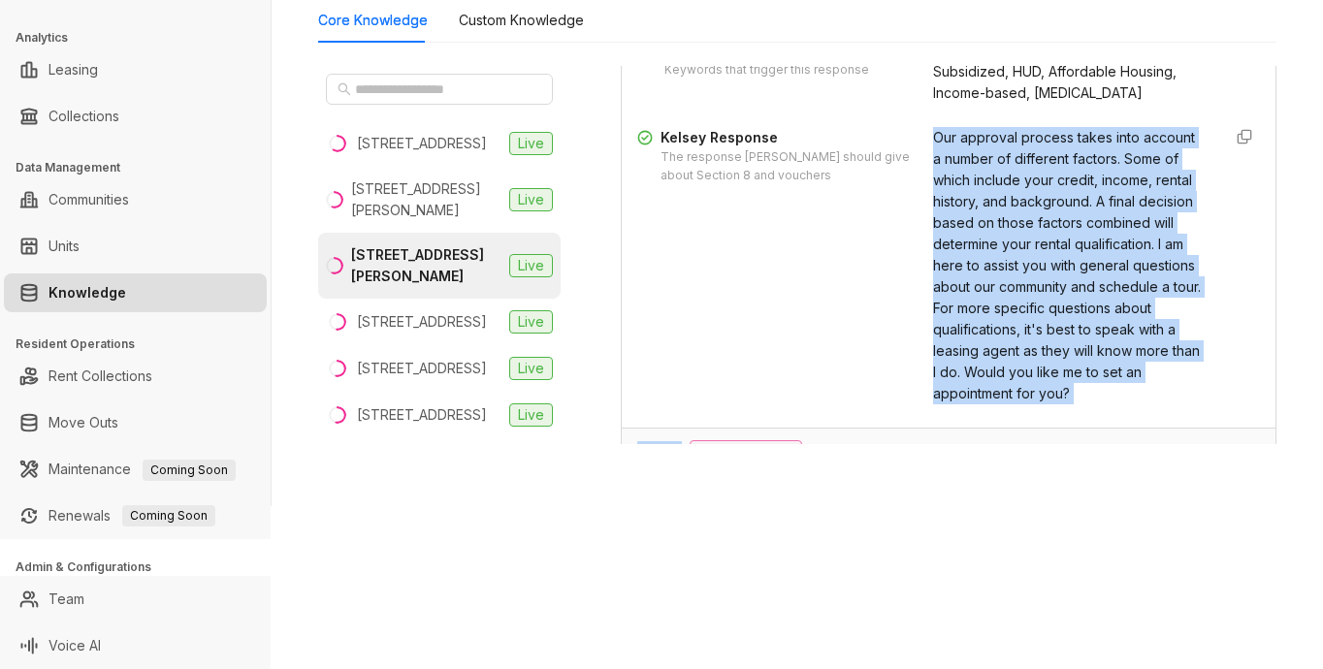
scroll to position [1700, 0]
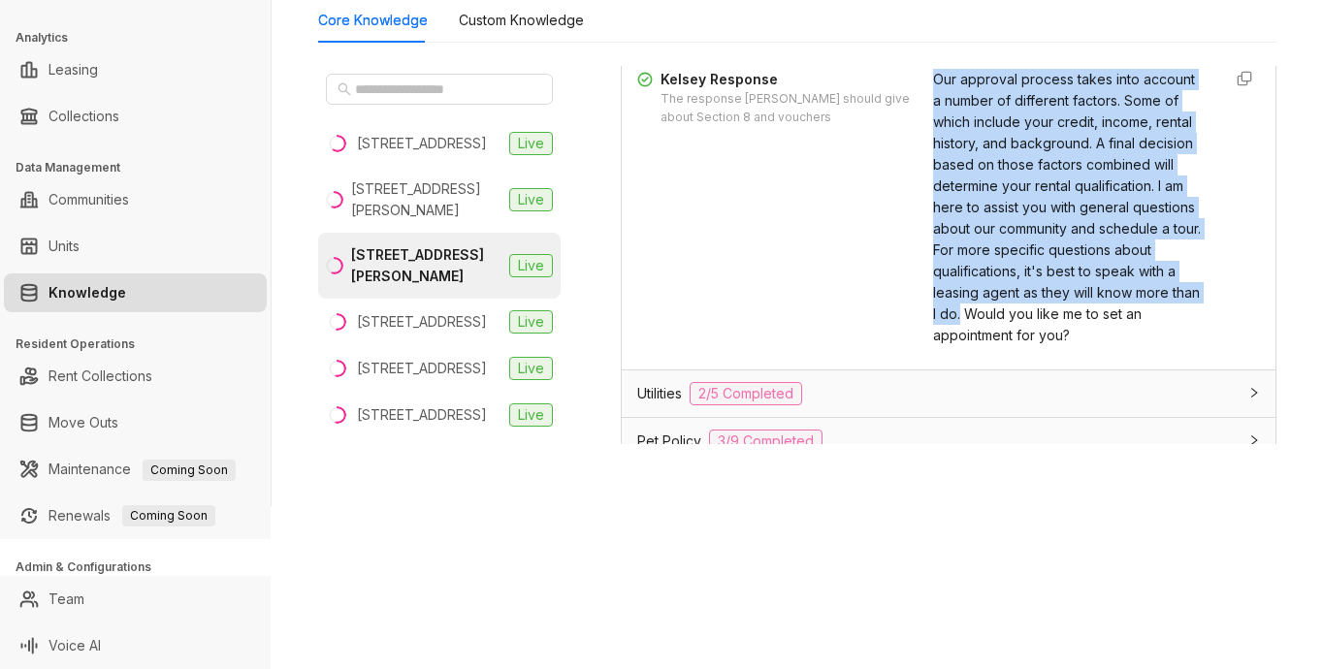
copy span "Our approval process takes into account a number of different factors. Some of …"
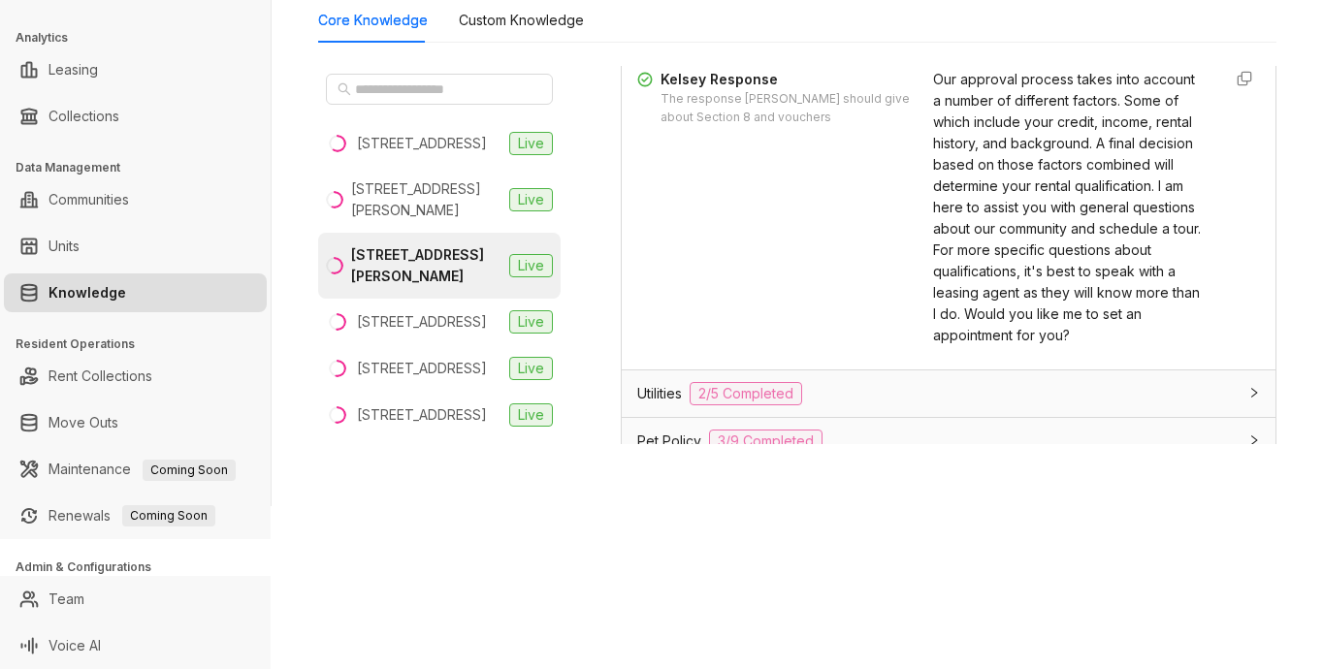
click at [949, 506] on div "SfRent Leasing Leads Analytics Leasing Collections Data Management Communities …" at bounding box center [661, 334] width 1323 height 669
